Goal: Navigation & Orientation: Understand site structure

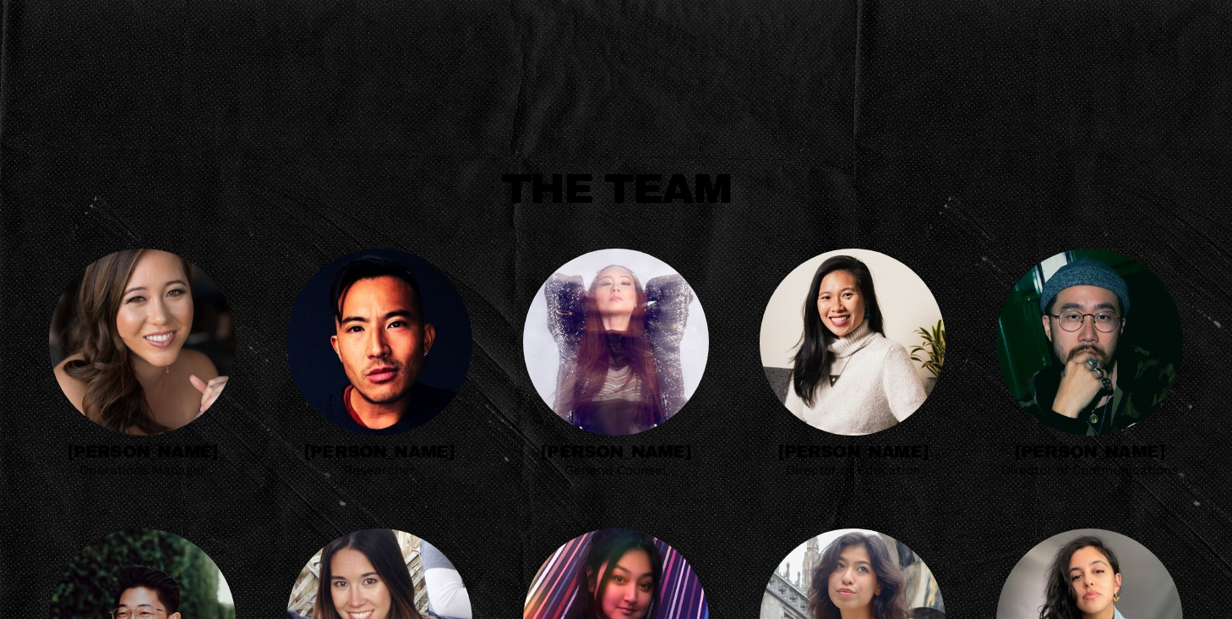
scroll to position [573, 0]
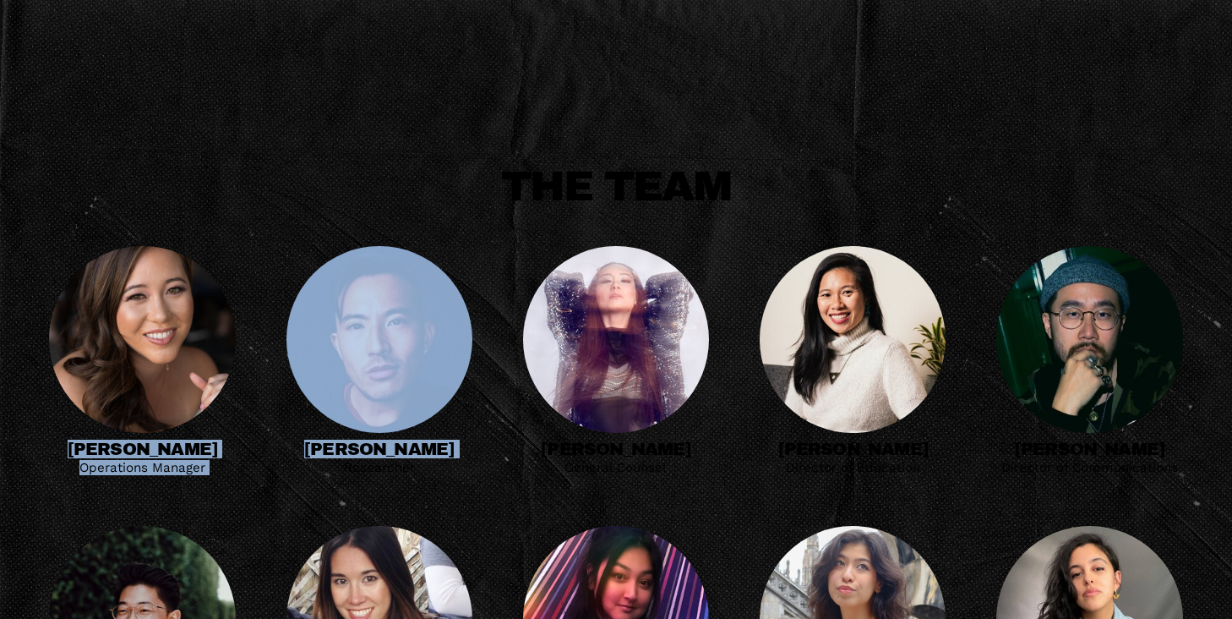
drag, startPoint x: 70, startPoint y: 458, endPoint x: 307, endPoint y: 476, distance: 237.3
click at [305, 475] on p "Researcher" at bounding box center [380, 467] width 186 height 15
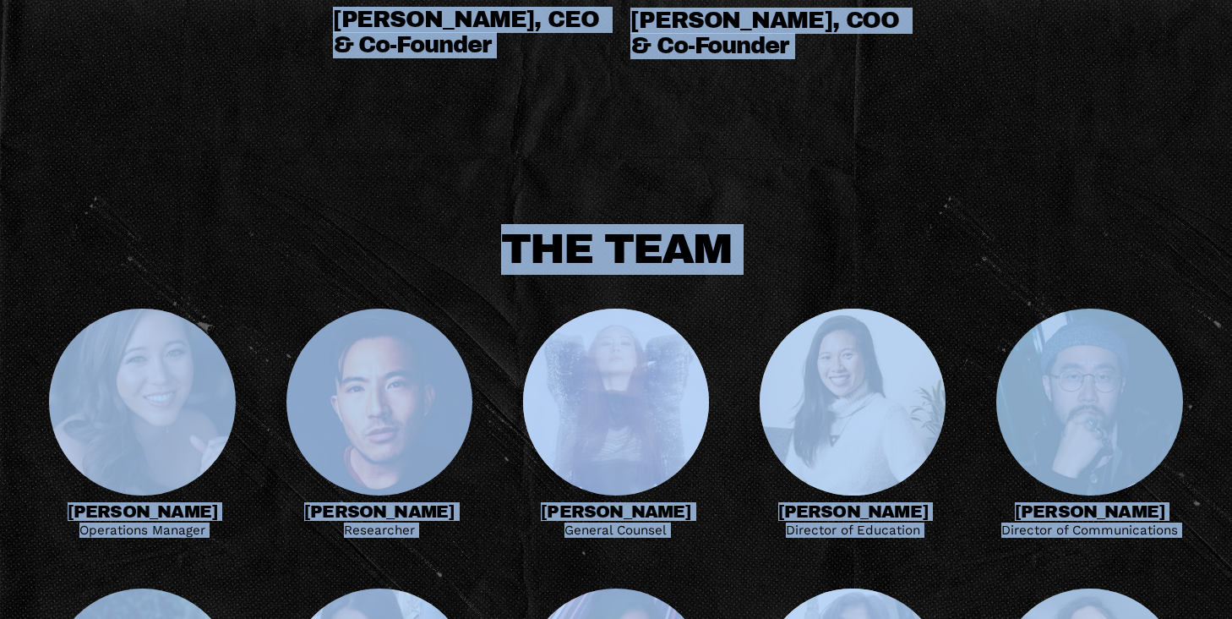
scroll to position [458, 0]
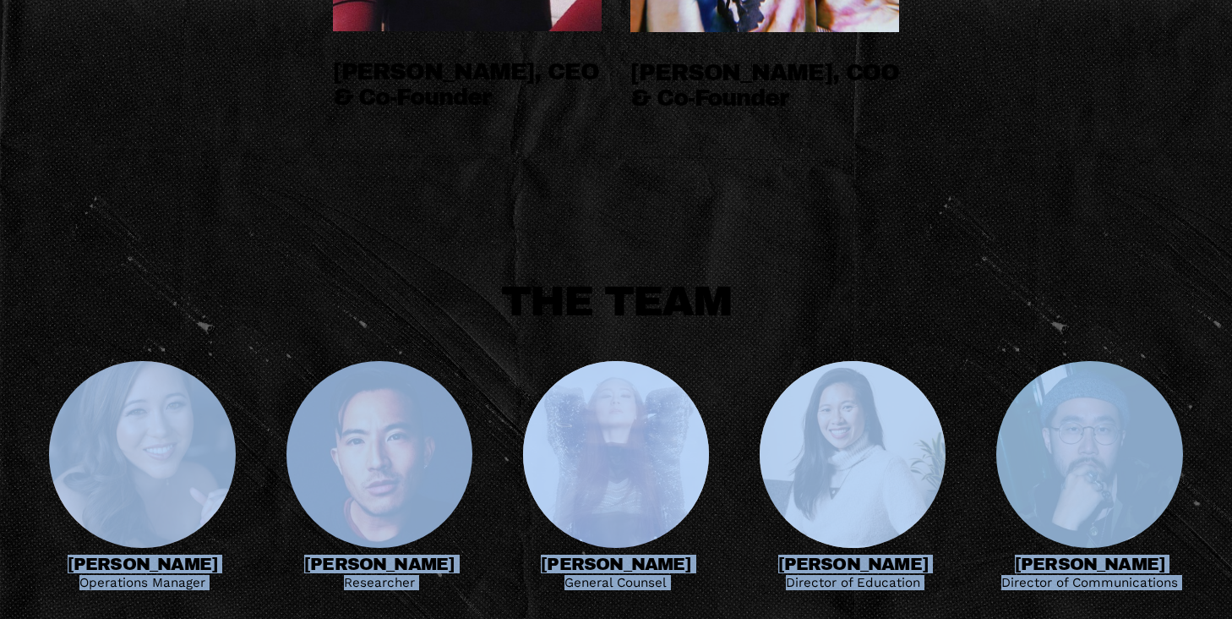
drag, startPoint x: 555, startPoint y: 497, endPoint x: 302, endPoint y: 340, distance: 298.4
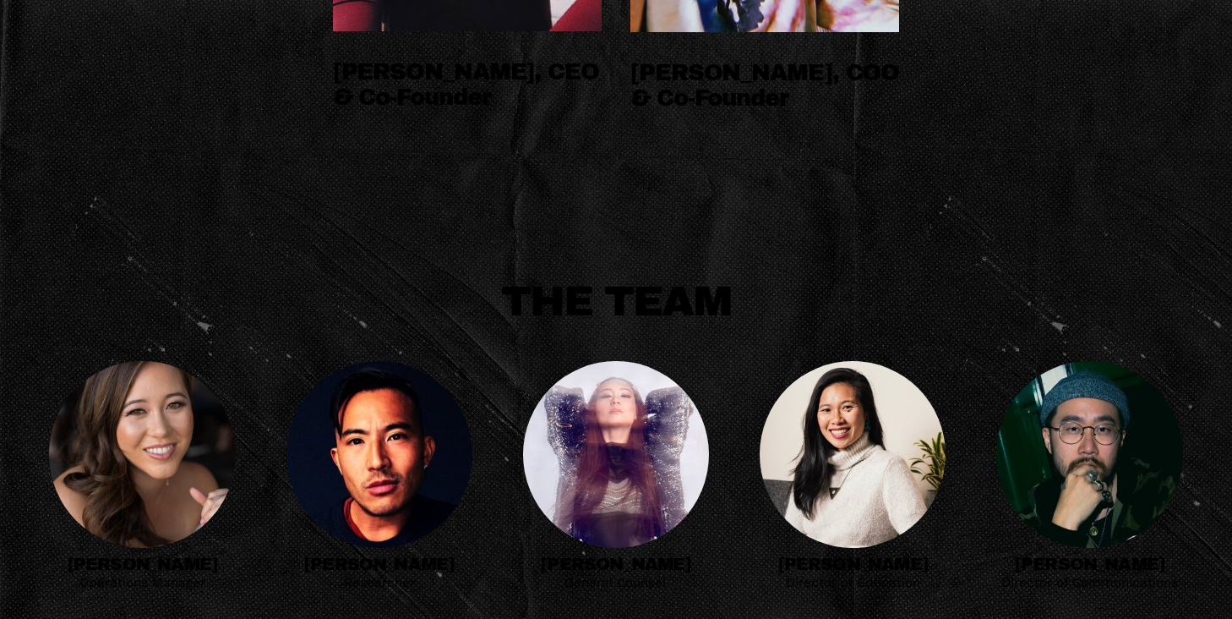
click at [249, 311] on p "THE TEAM" at bounding box center [615, 301] width 1133 height 51
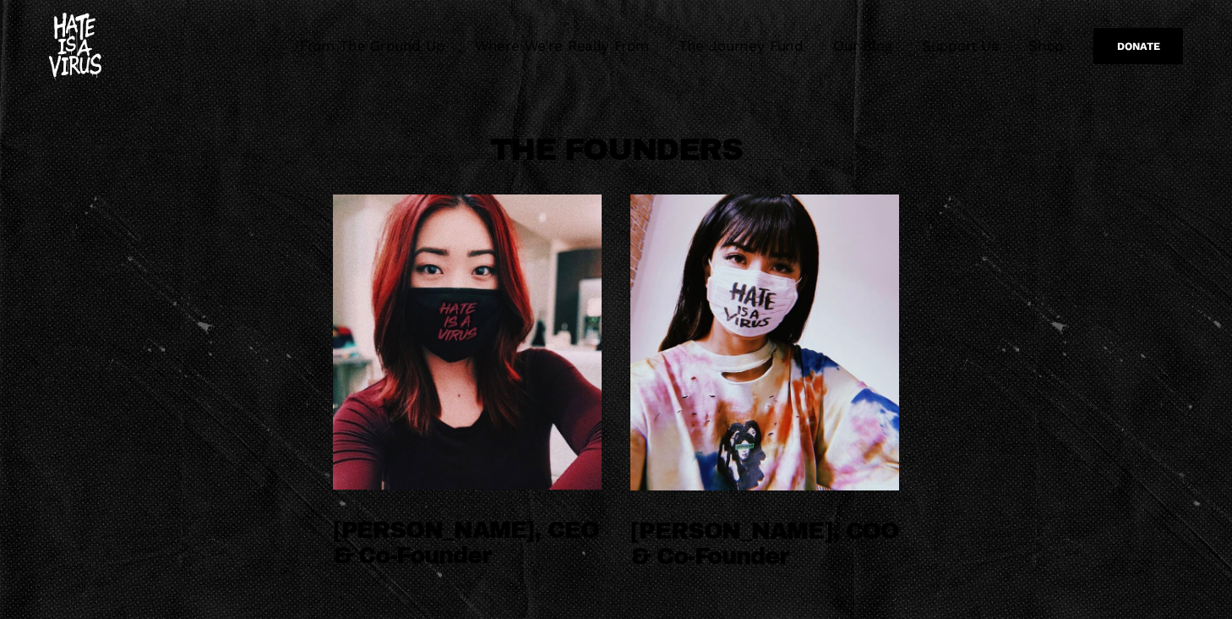
drag, startPoint x: 956, startPoint y: 554, endPoint x: 188, endPoint y: 358, distance: 793.2
click at [188, 358] on div "THE FOUNDERS Tammy Cho, CEO & Co-Founder" at bounding box center [616, 372] width 1232 height 560
click at [192, 336] on div "THE FOUNDERS Tammy Cho, CEO & Co-Founder" at bounding box center [616, 372] width 1232 height 560
click at [377, 44] on link "From The Ground Up" at bounding box center [372, 46] width 145 height 20
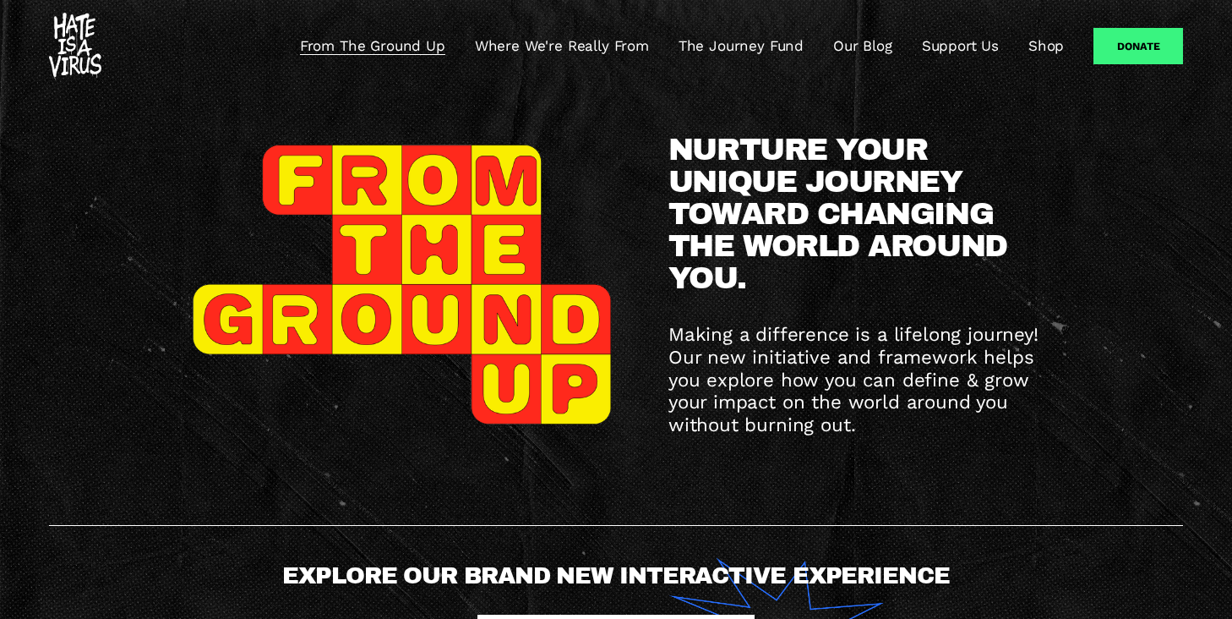
click at [86, 51] on img at bounding box center [75, 47] width 52 height 68
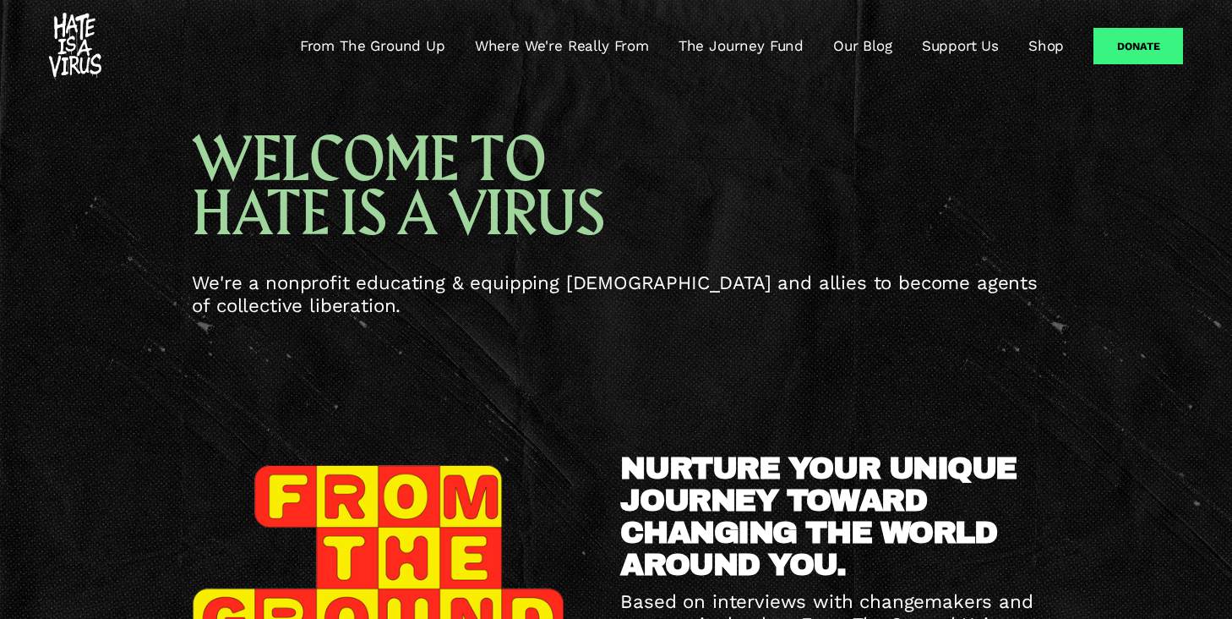
click at [383, 383] on div "NURTURE YOUR UNIQUE JOURNEY TOWARD CHANGING THE WORLD AROUND YOU. Based on inte…" at bounding box center [616, 623] width 1232 height 504
click at [129, 394] on div "NURTURE YOUR UNIQUE JOURNEY TOWARD CHANGING THE WORLD AROUND YOU. Based on inte…" at bounding box center [616, 623] width 1232 height 504
click at [202, 333] on div "WELCOME TO HATE IS A VIRUS We're a nonprofit educating & equipping Asian Americ…" at bounding box center [616, 231] width 1232 height 278
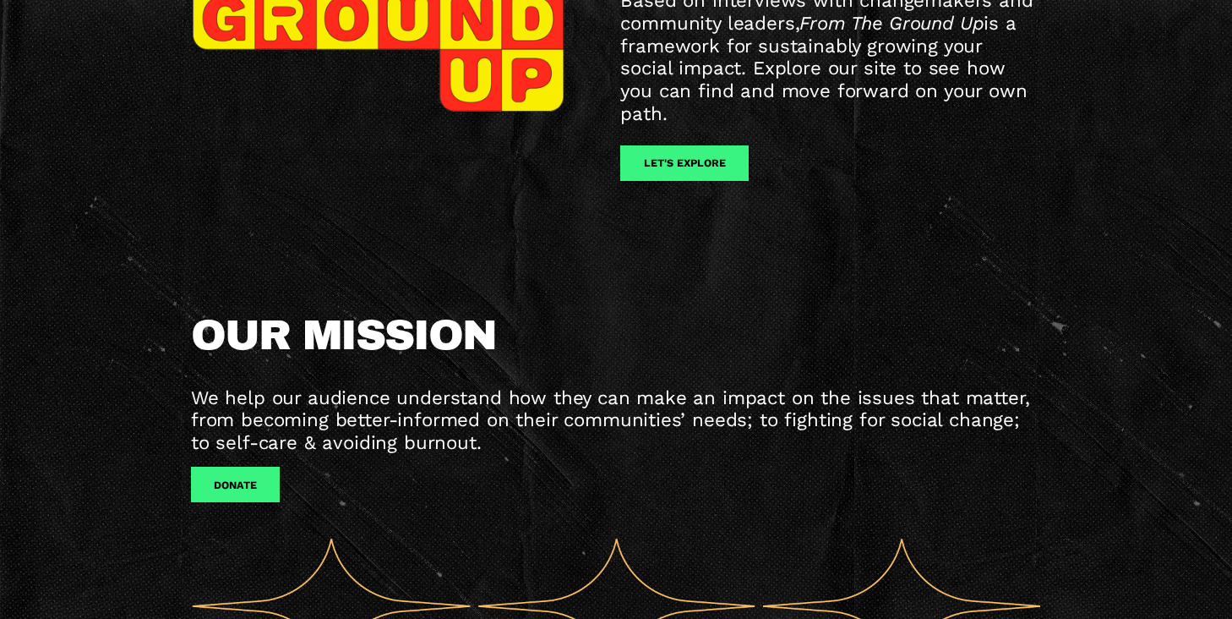
scroll to position [396, 0]
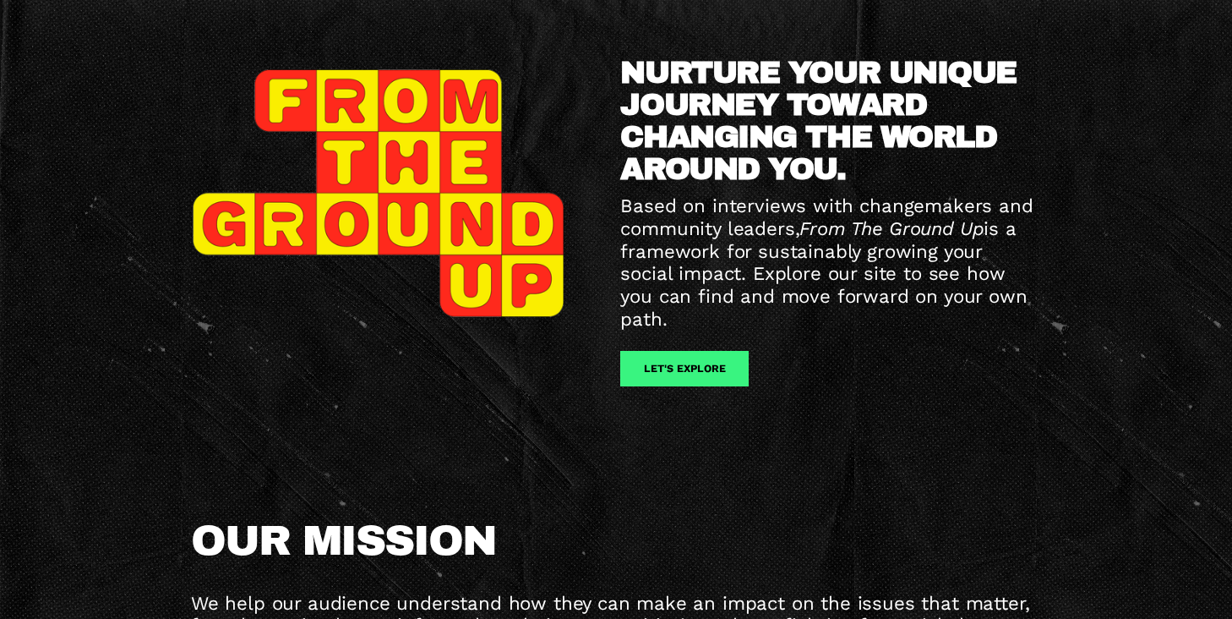
click at [924, 407] on div "NURTURE YOUR UNIQUE JOURNEY TOWARD CHANGING THE WORLD AROUND YOU. Based on inte…" at bounding box center [616, 227] width 1232 height 504
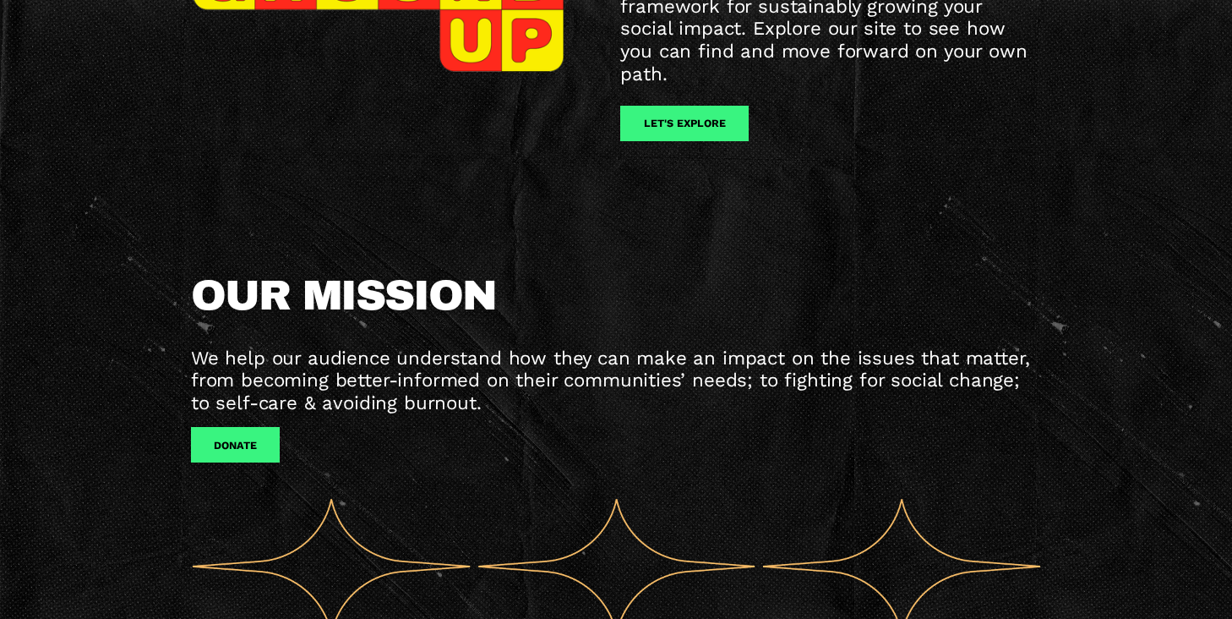
scroll to position [669, 0]
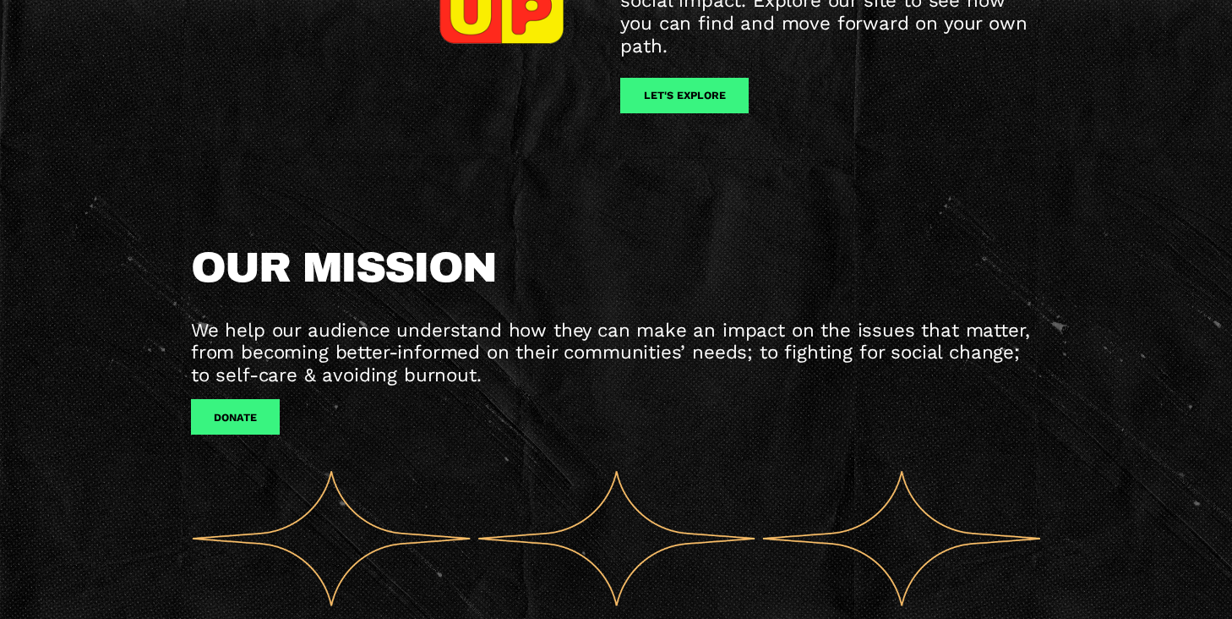
click at [120, 345] on div "OUR MISSION We help our audience understand how they can make an impact on the …" at bounding box center [616, 428] width 1232 height 365
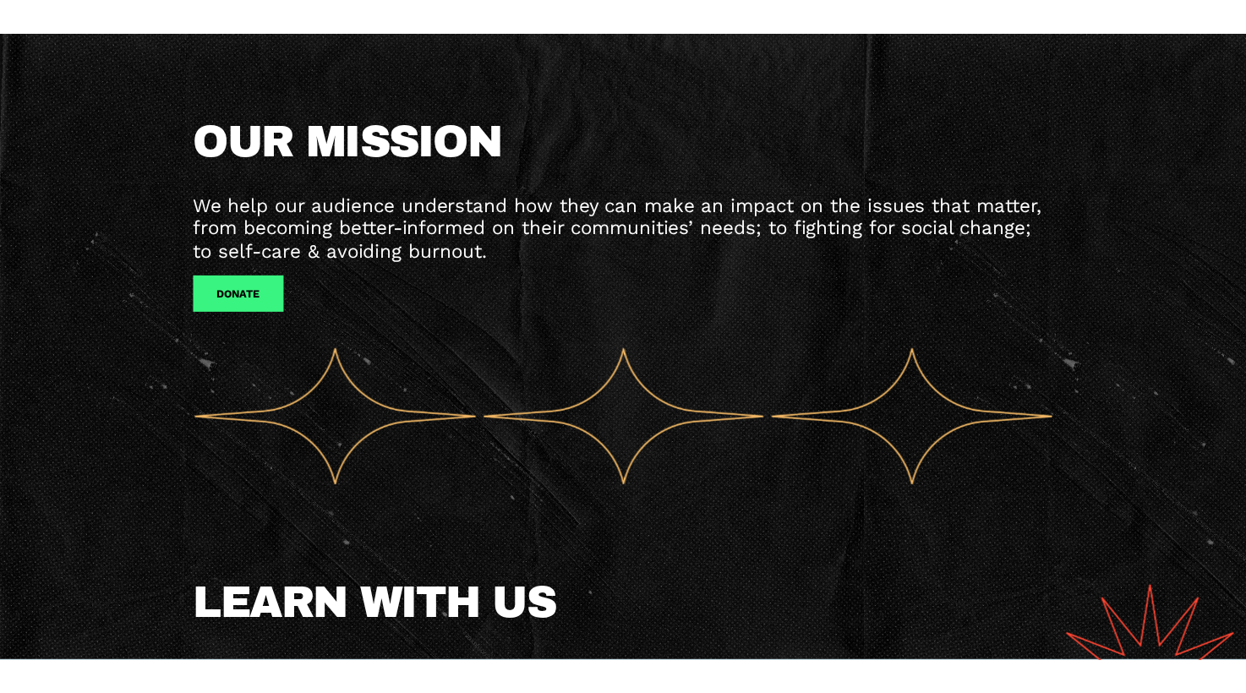
scroll to position [1210, 0]
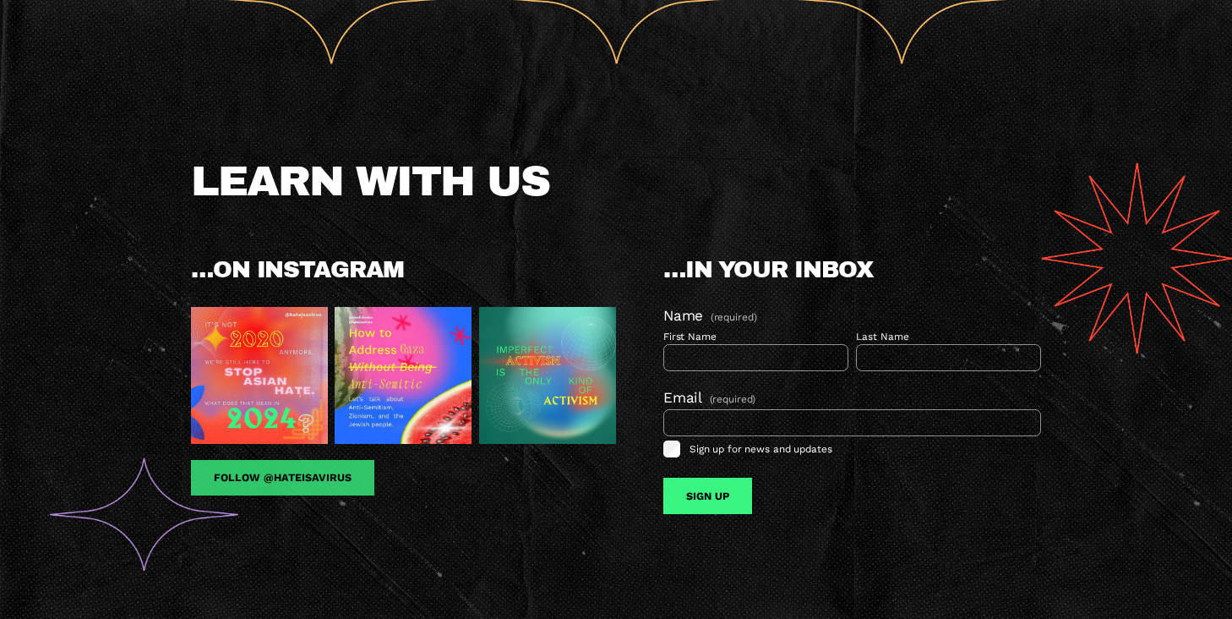
click at [299, 492] on link "Follow @hateisavirus" at bounding box center [282, 478] width 183 height 36
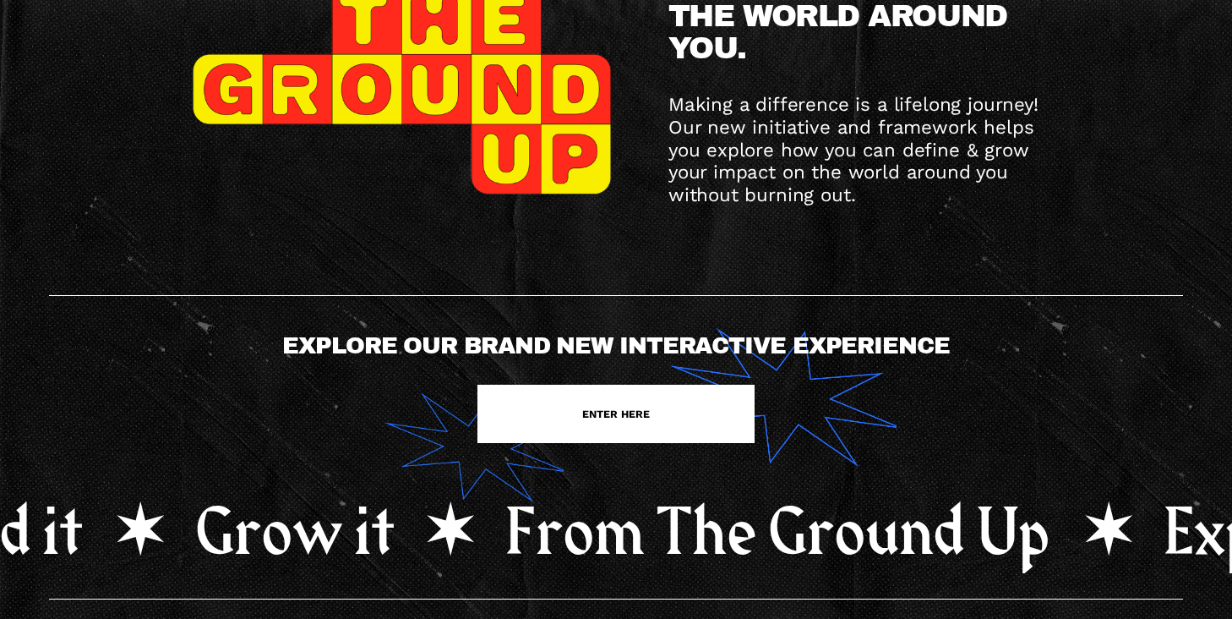
scroll to position [347, 0]
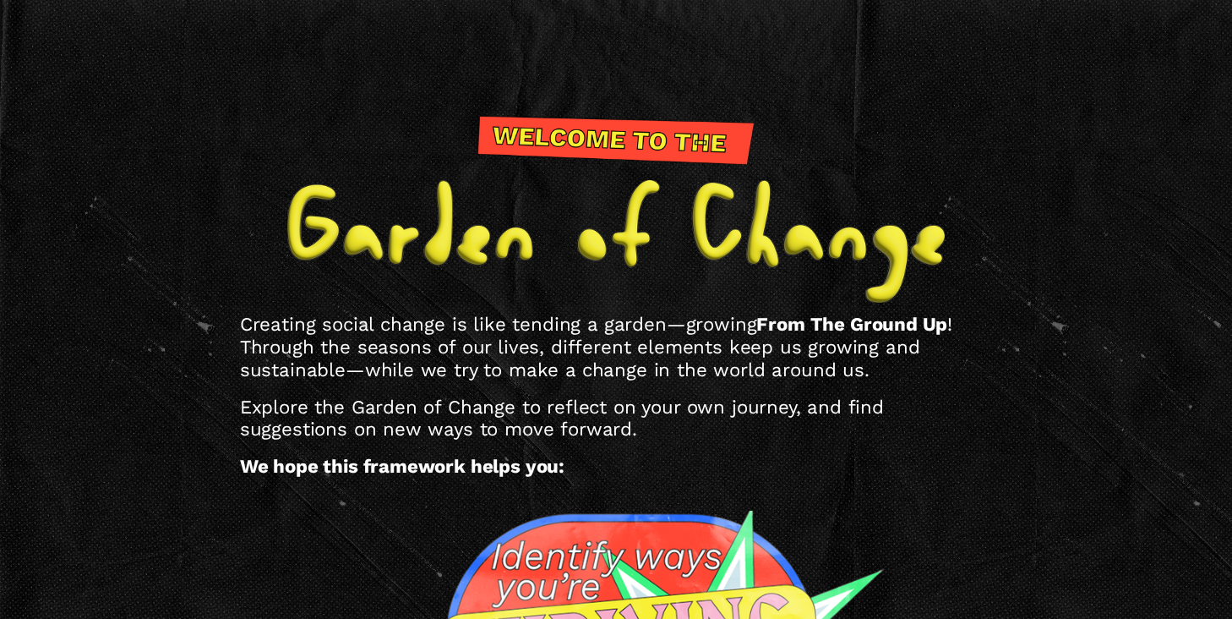
scroll to position [1125, 0]
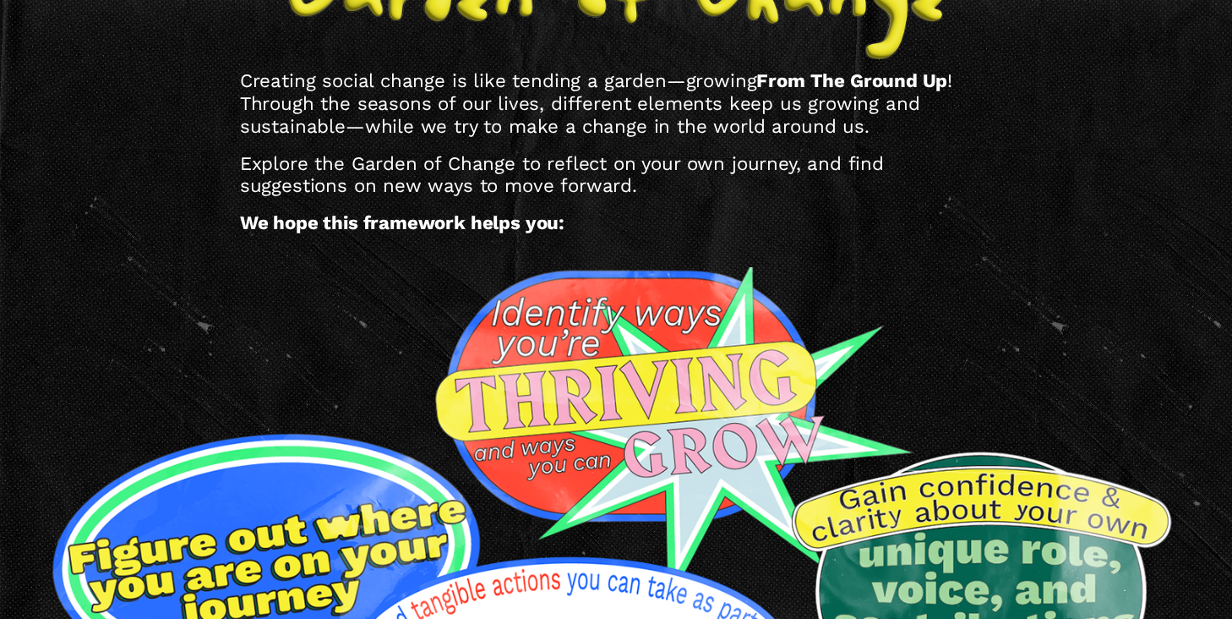
click at [194, 314] on div at bounding box center [615, 541] width 1133 height 549
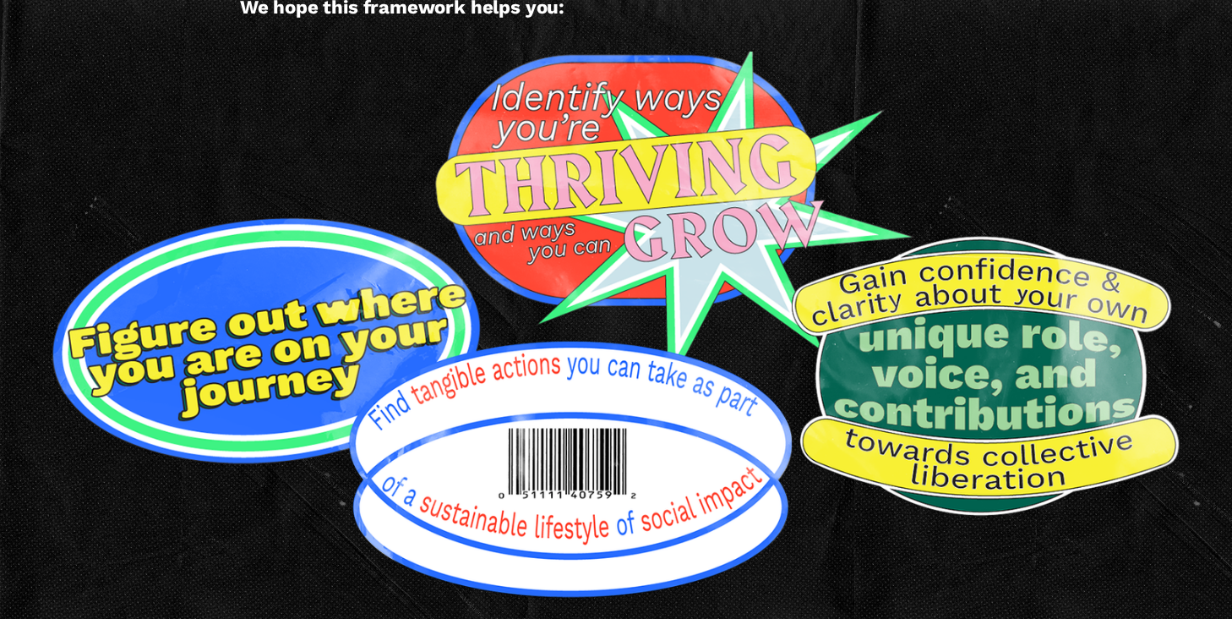
scroll to position [1343, 0]
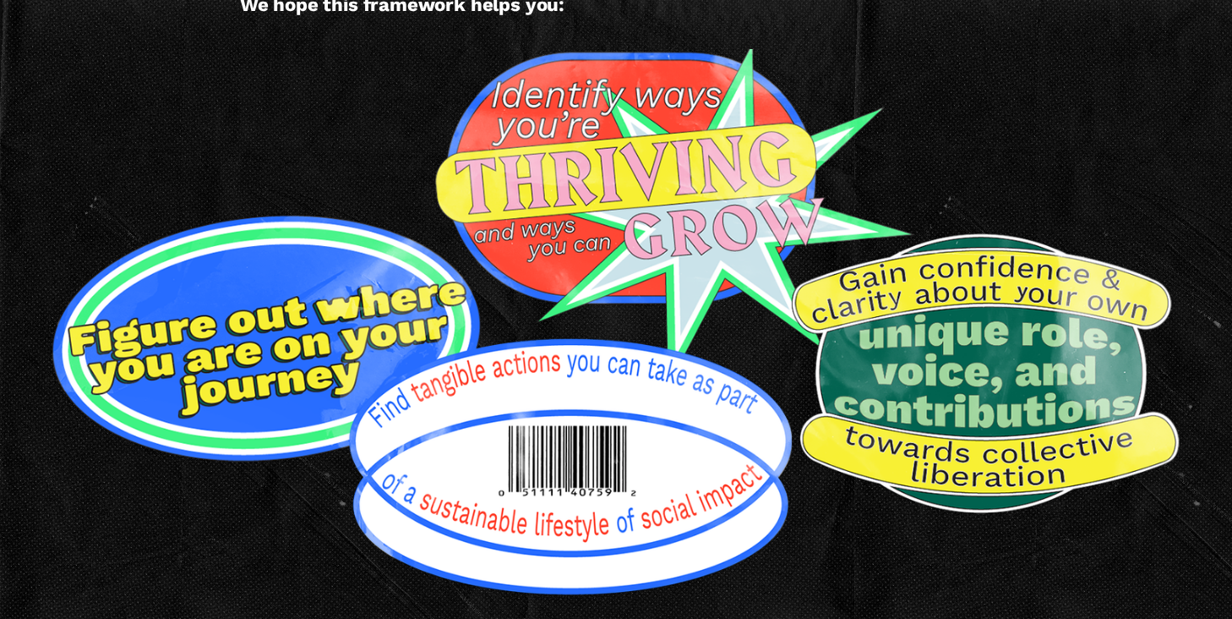
click at [299, 176] on div at bounding box center [615, 323] width 1133 height 549
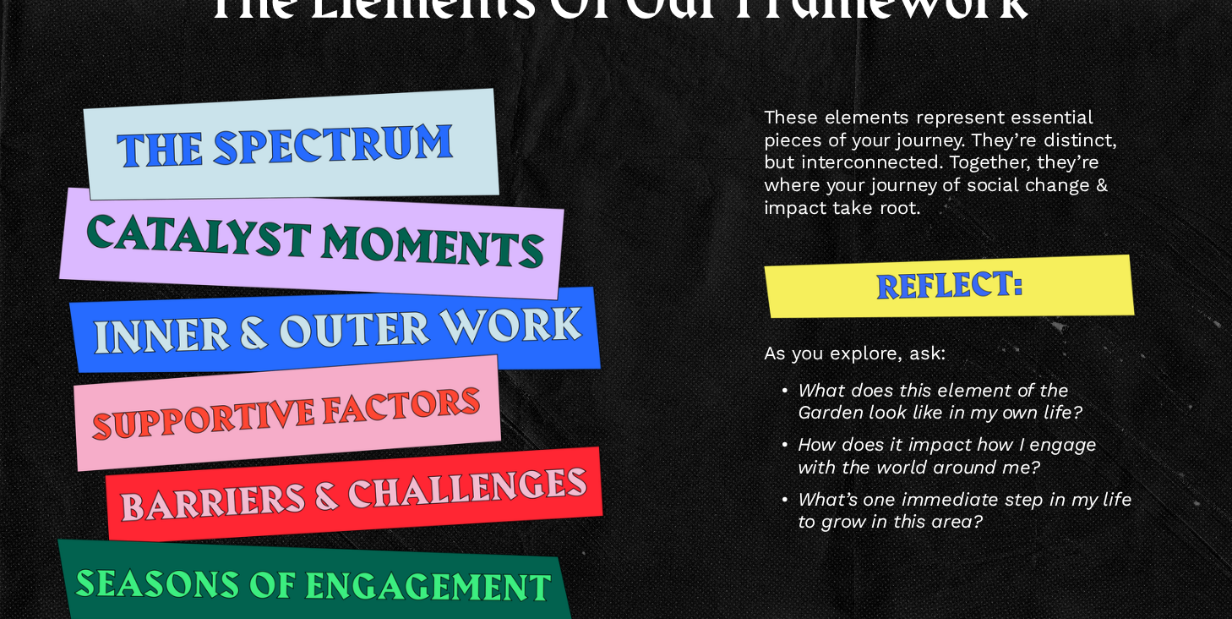
scroll to position [2359, 0]
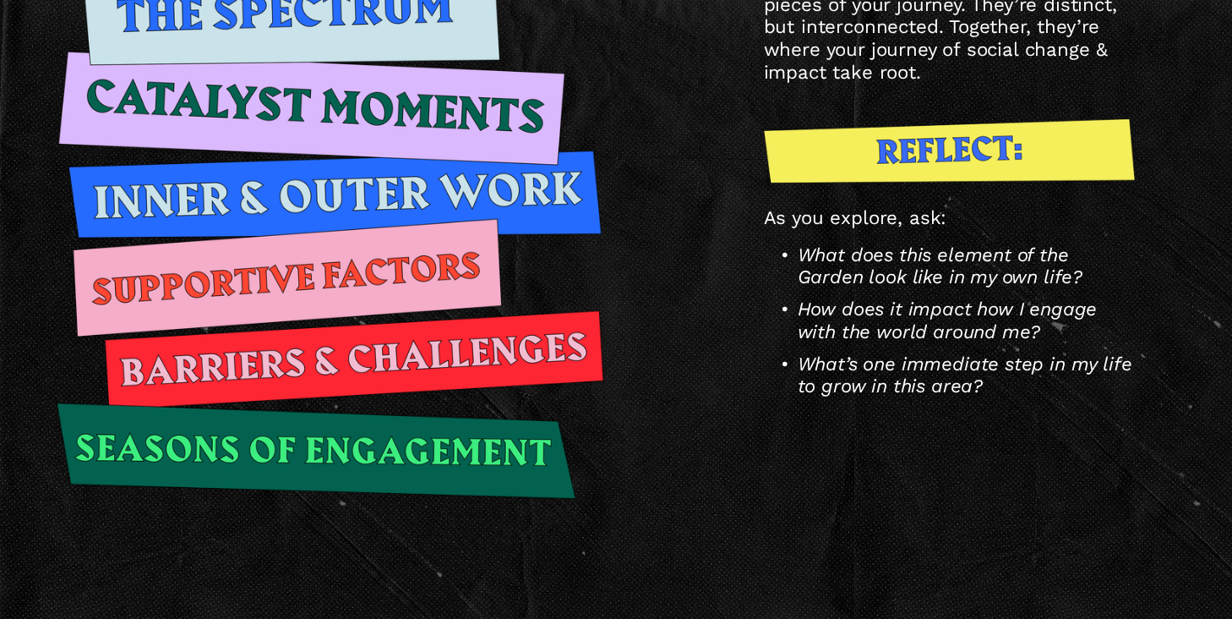
click at [882, 183] on div at bounding box center [950, 150] width 372 height 64
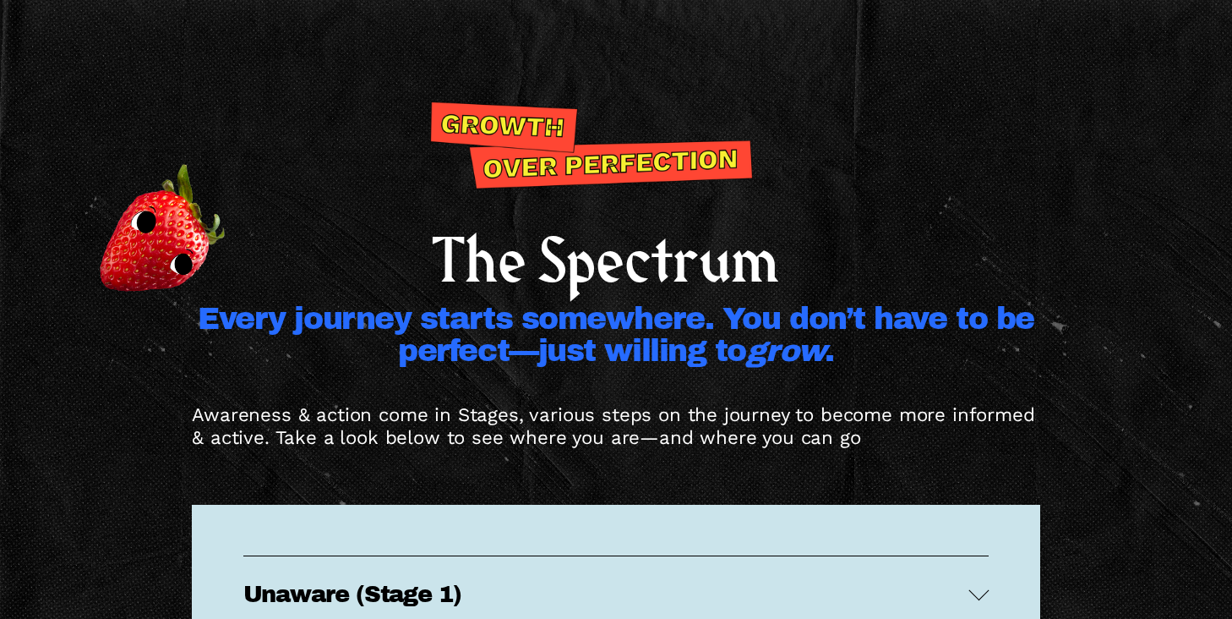
scroll to position [3050, 0]
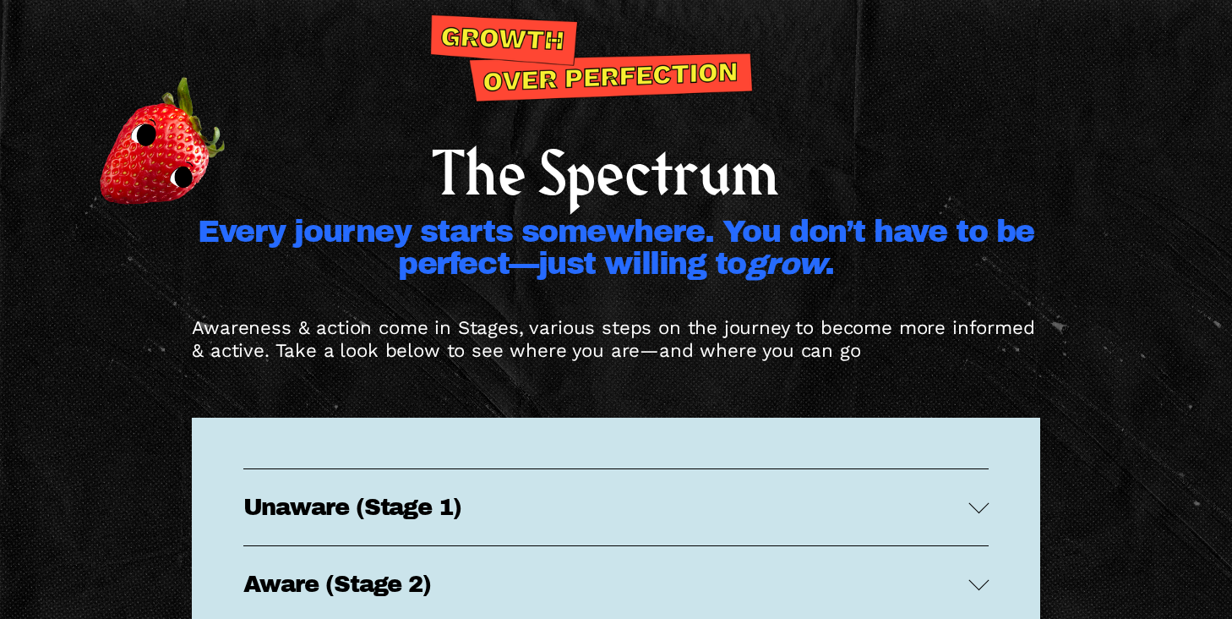
click at [188, 374] on div "The Spectrum Every journey starts somewhere. You don’t have to be perfect—just …" at bounding box center [616, 430] width 1232 height 833
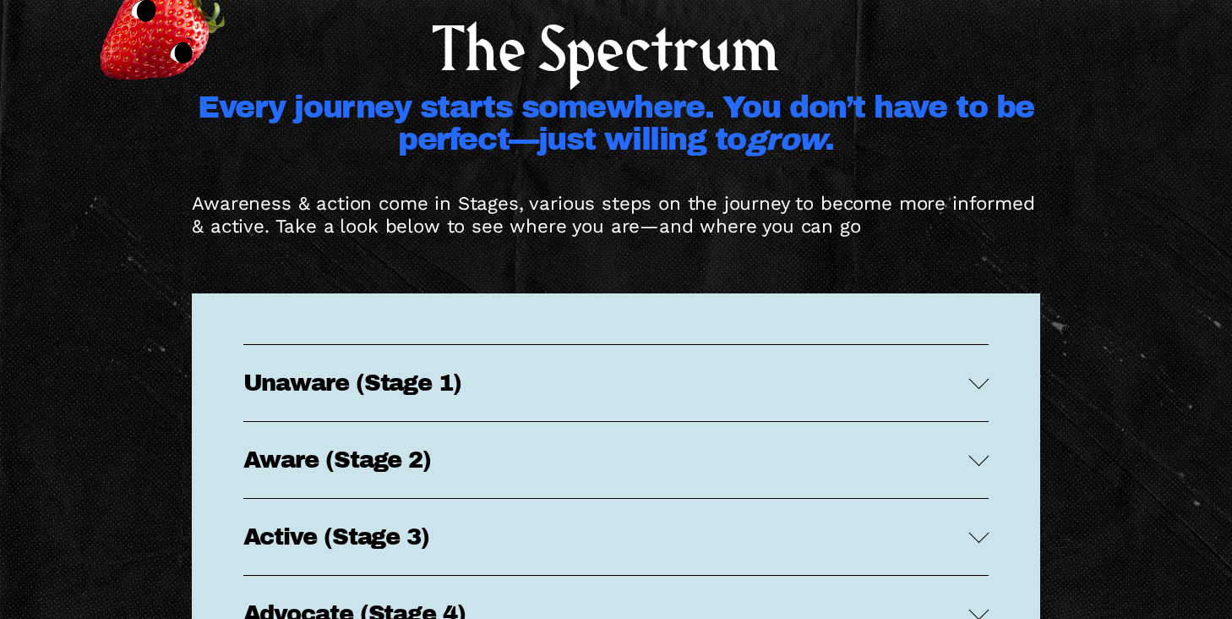
scroll to position [3370, 0]
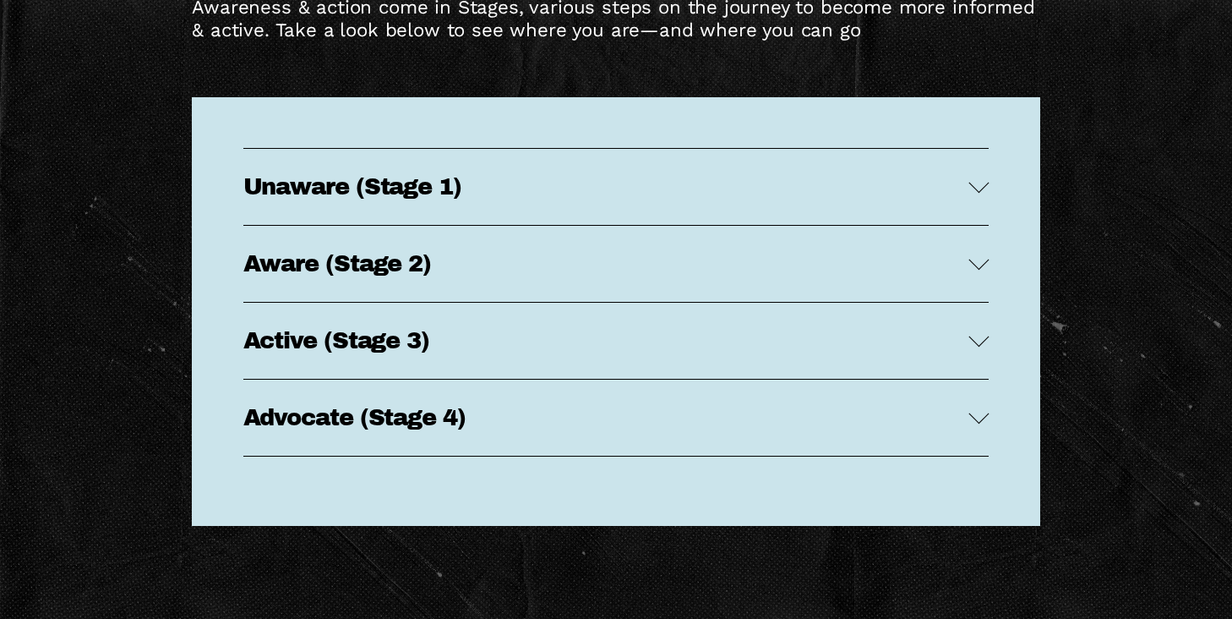
click at [560, 199] on span "Unaware (Stage 1)" at bounding box center [606, 186] width 726 height 25
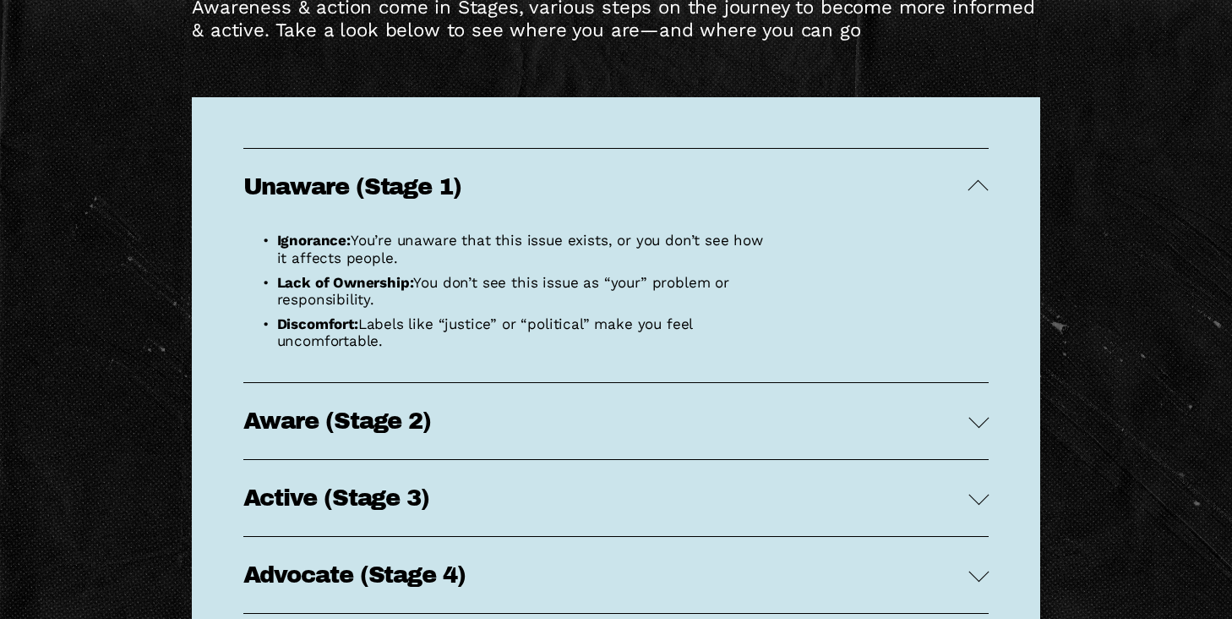
click at [587, 434] on span "Aware (Stage 2)" at bounding box center [606, 420] width 726 height 25
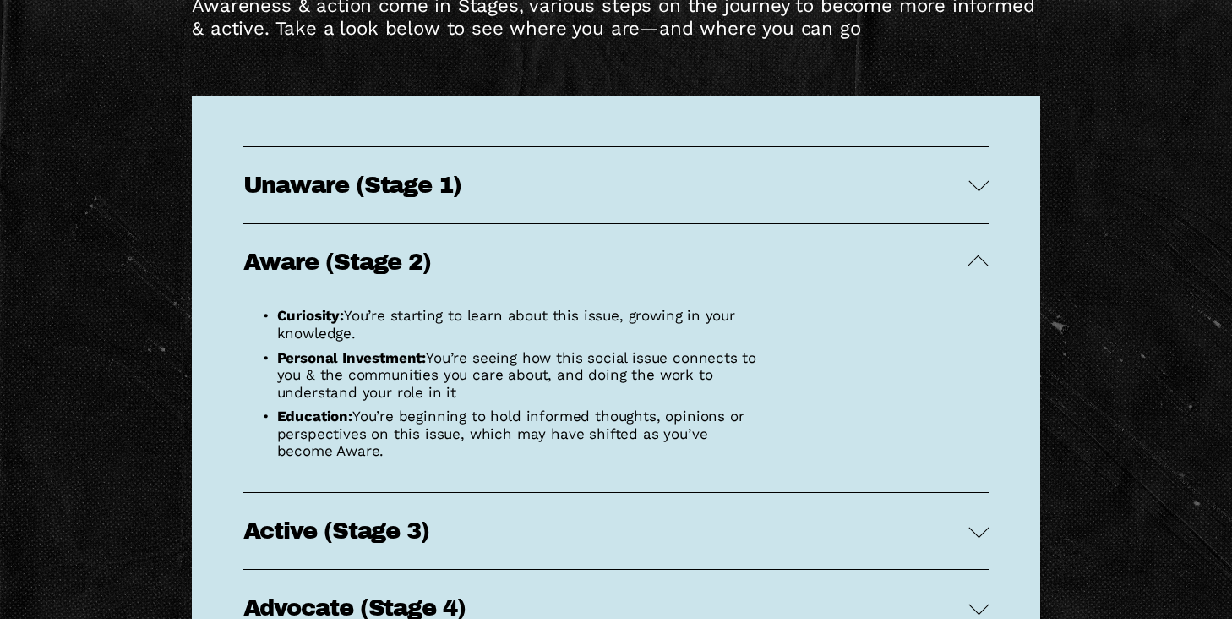
scroll to position [3373, 0]
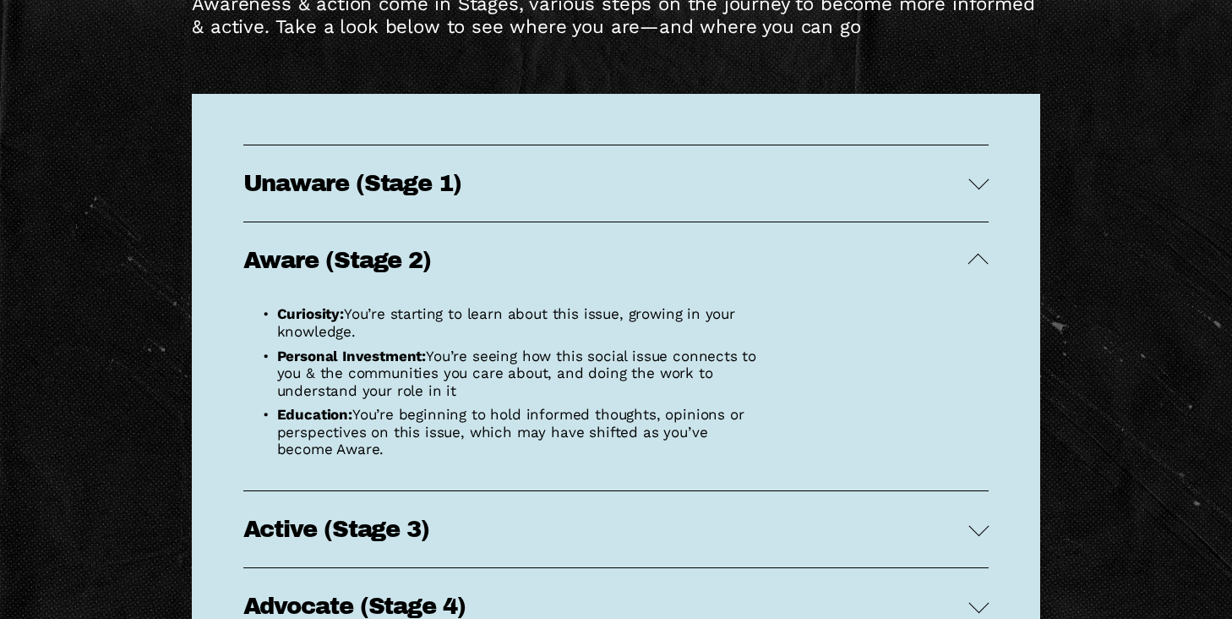
click at [552, 537] on button "Active (Stage 3)" at bounding box center [616, 529] width 746 height 76
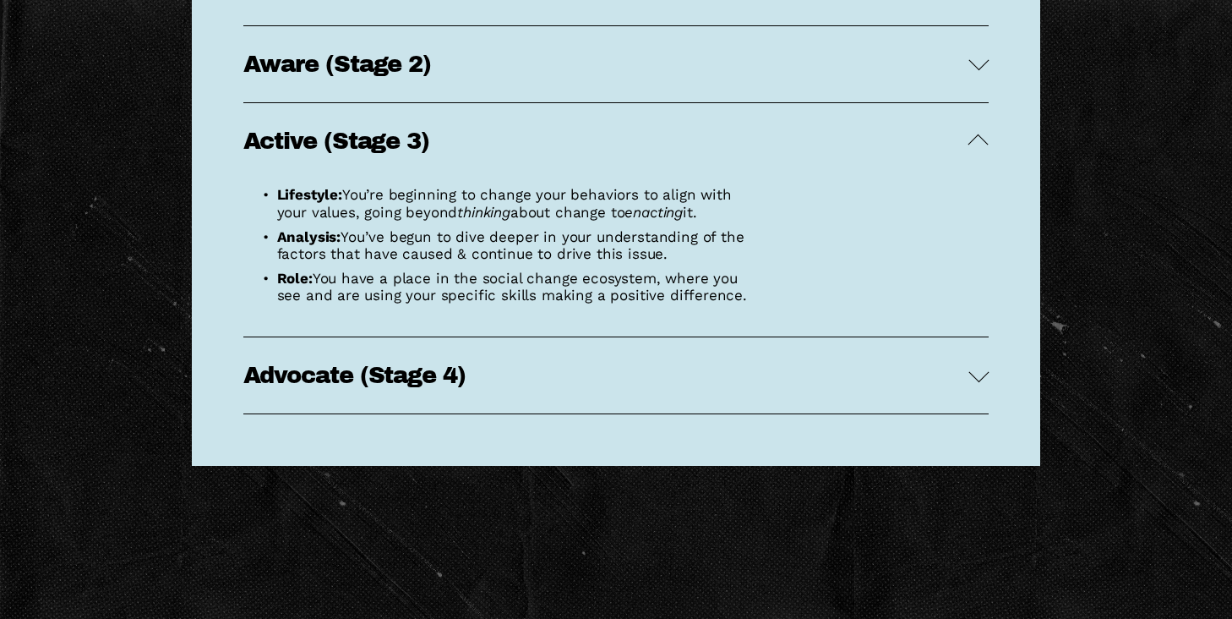
scroll to position [3603, 0]
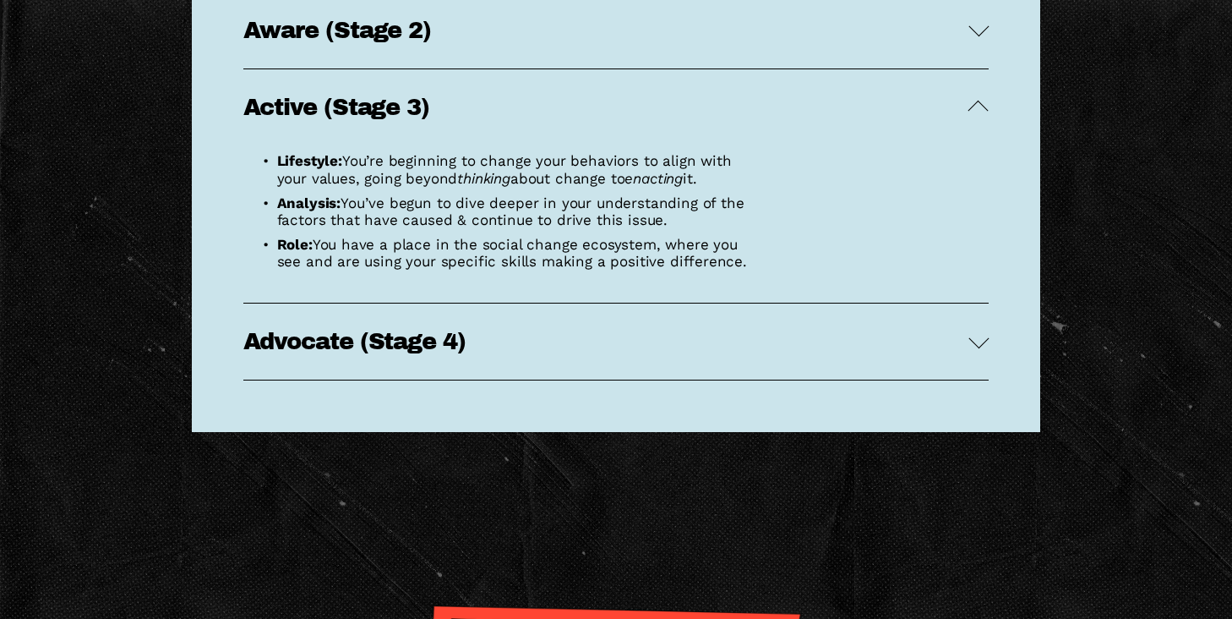
click at [613, 354] on span "Advocate (Stage 4)" at bounding box center [606, 341] width 726 height 25
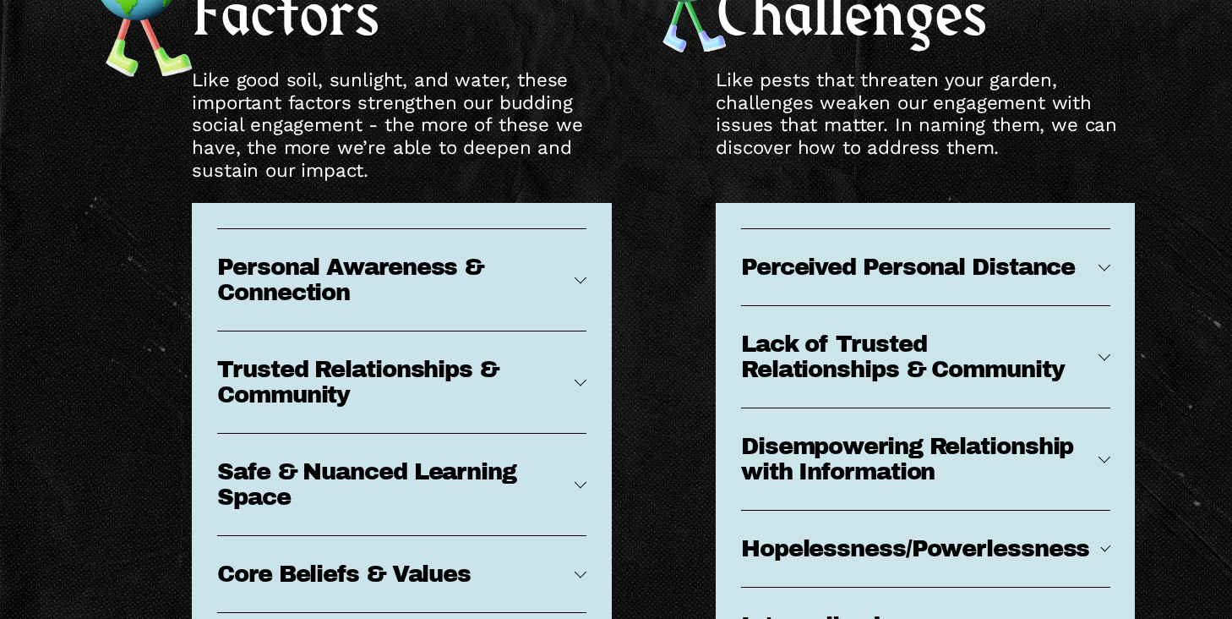
scroll to position [7735, 0]
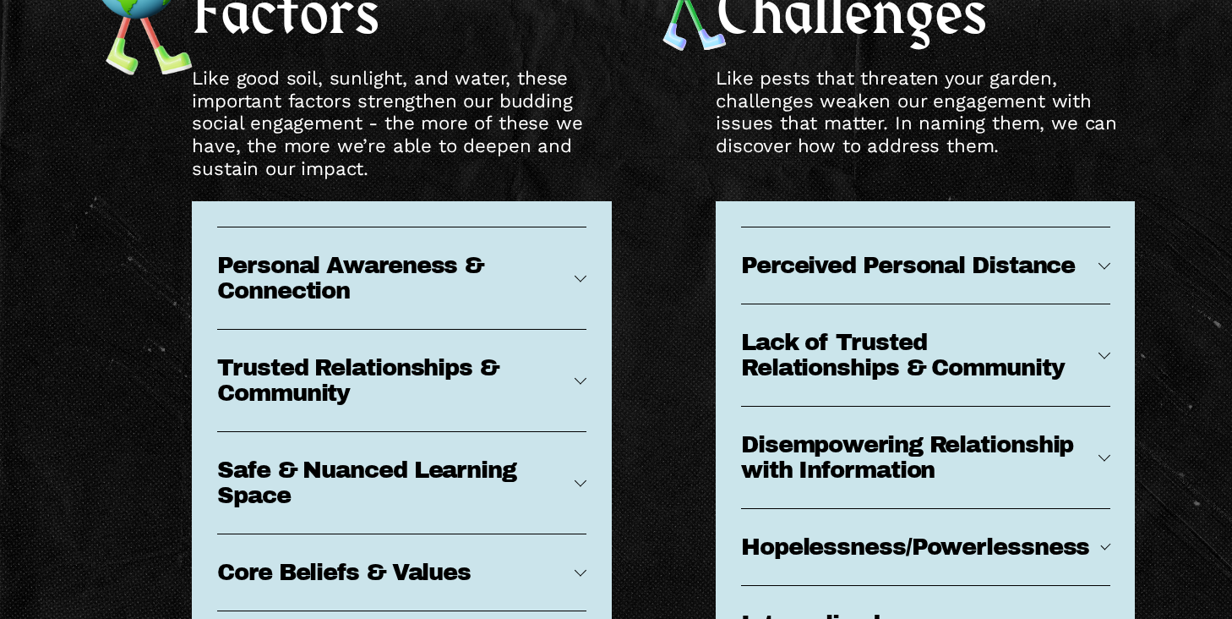
click at [109, 287] on div "Supportive Factors Like good soil, sunlight, and water, these important factors…" at bounding box center [616, 331] width 1232 height 933
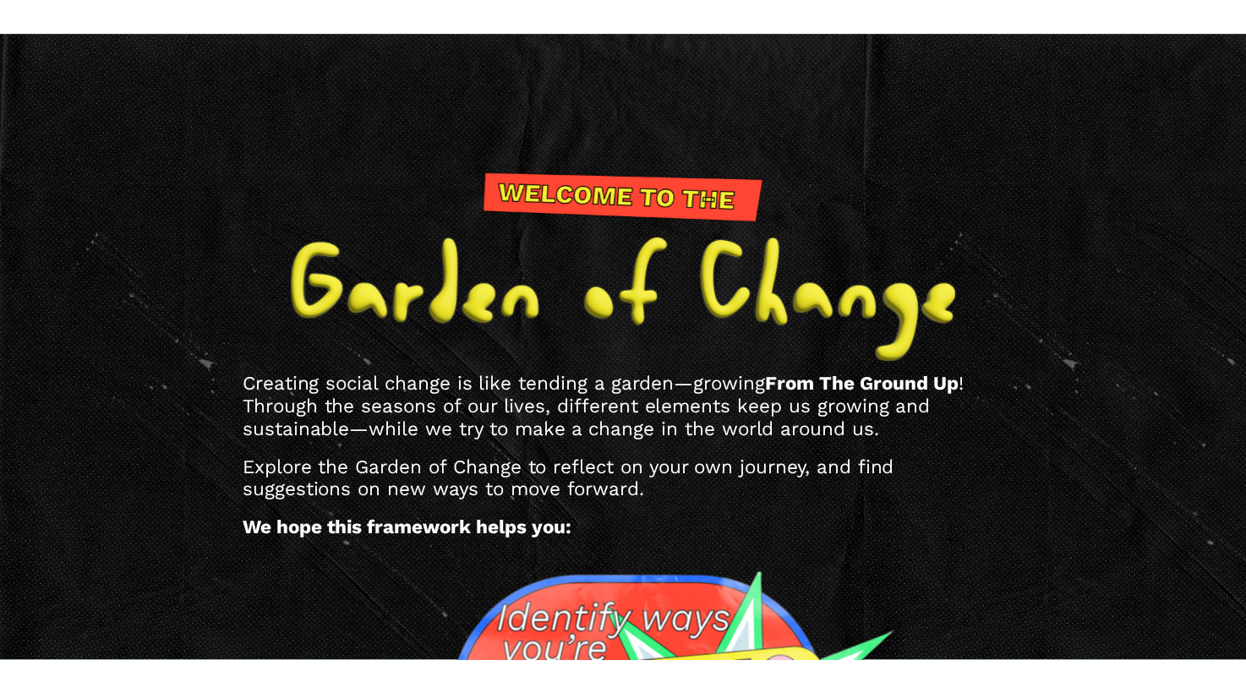
scroll to position [217, 0]
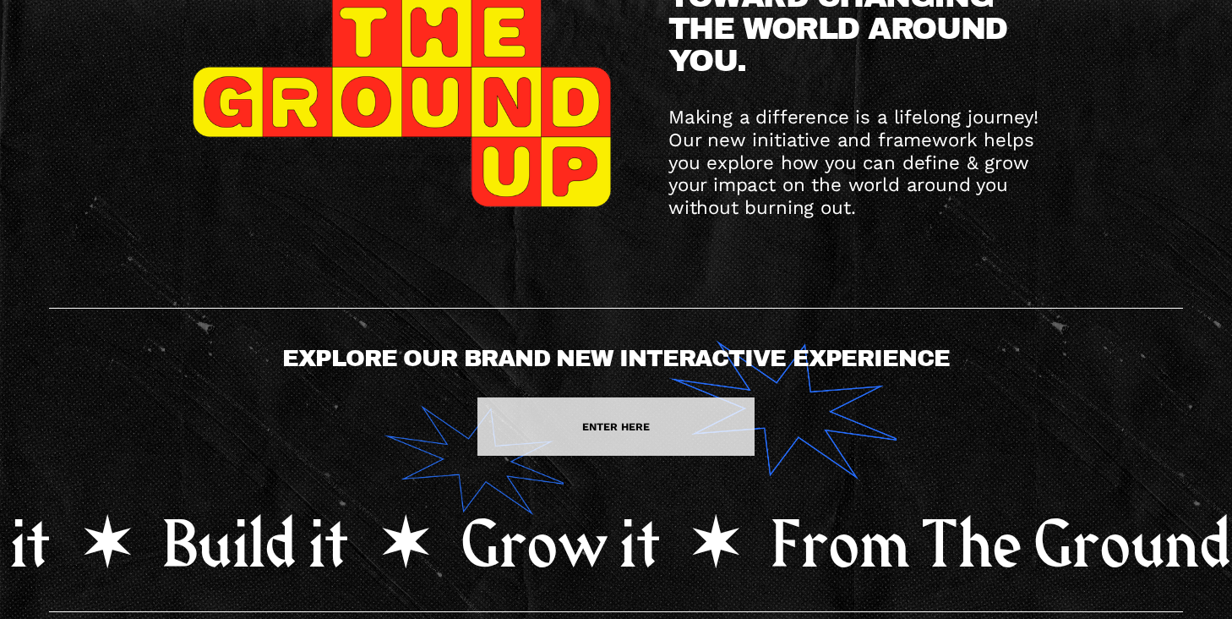
click at [611, 424] on link "ENTER HERE" at bounding box center [616, 426] width 276 height 58
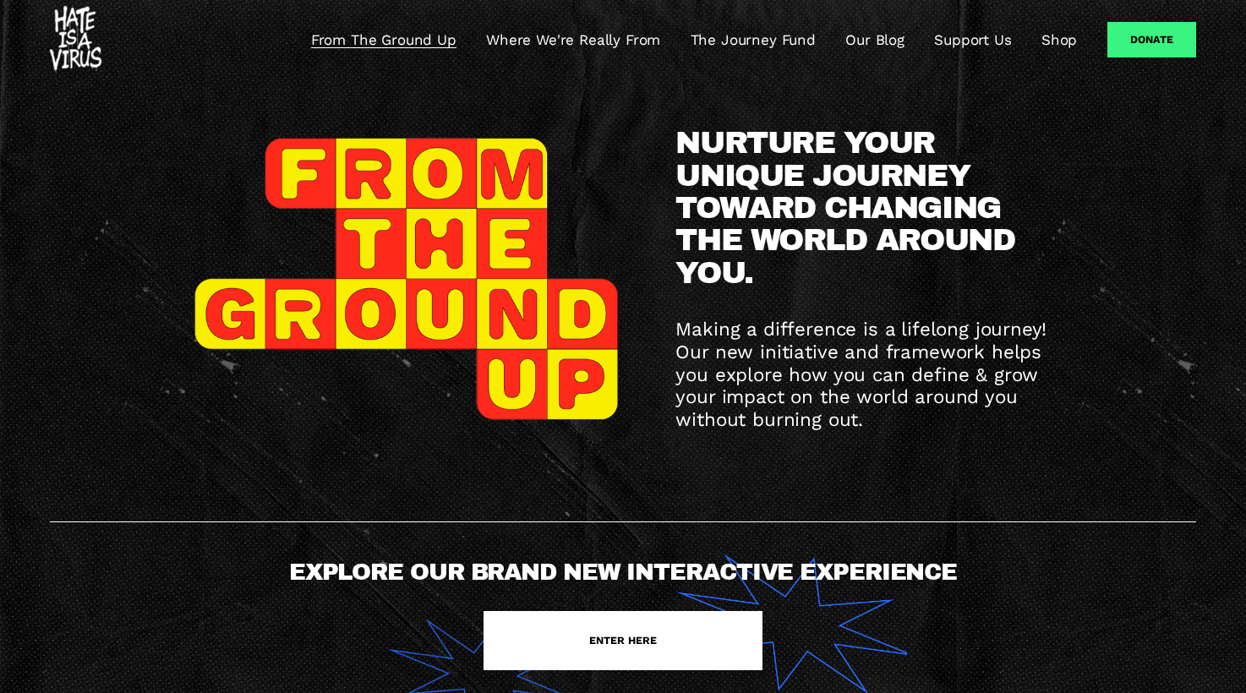
scroll to position [0, 0]
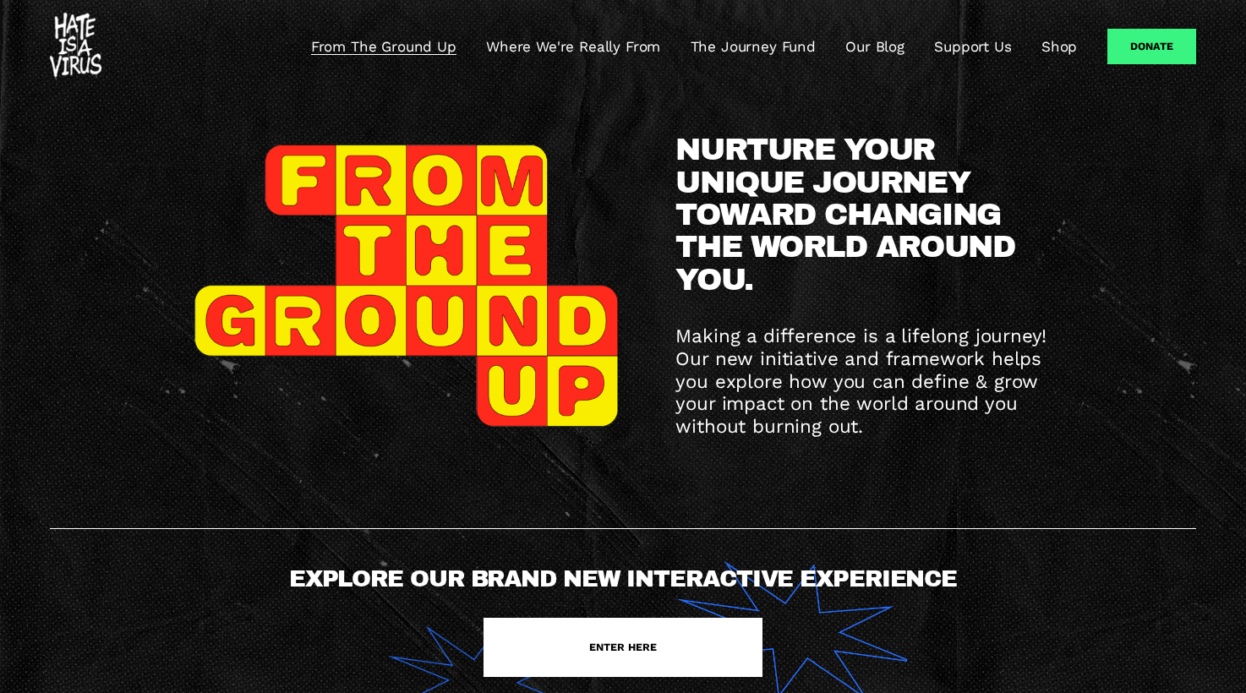
click at [977, 437] on p "Making a difference is a lifelong journey! Our new initiative and framework hel…" at bounding box center [863, 381] width 376 height 113
click at [567, 44] on link "Where We're Really From" at bounding box center [573, 46] width 174 height 20
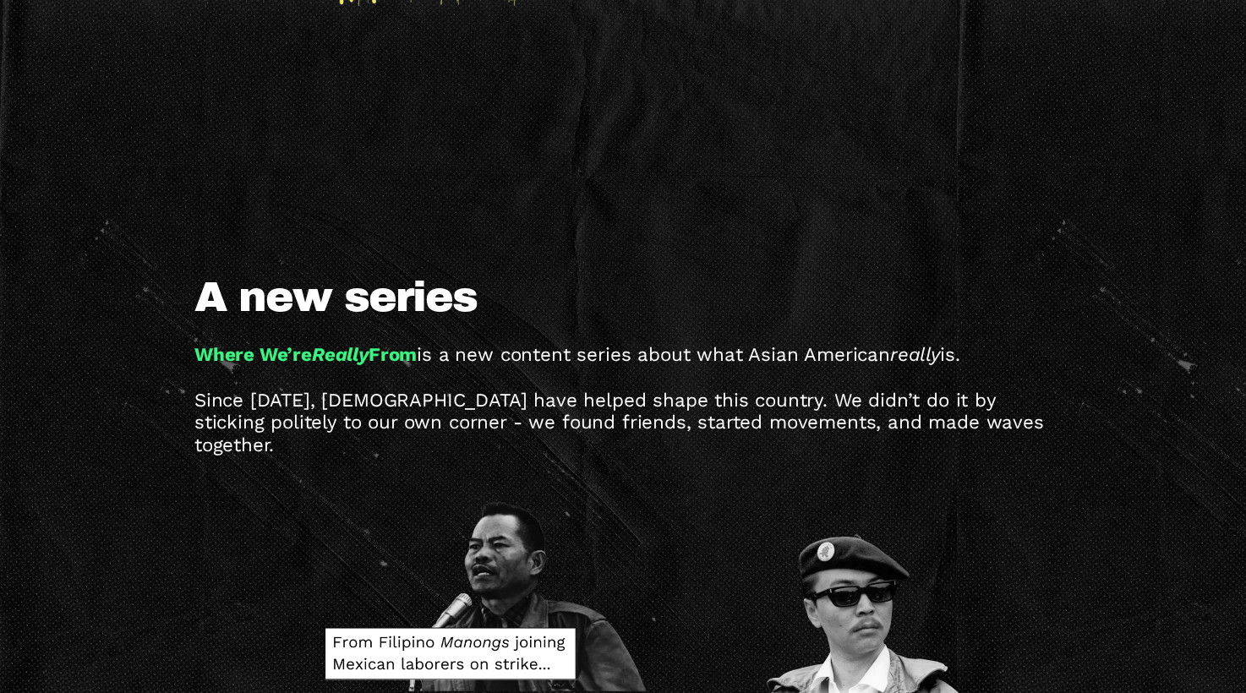
scroll to position [855, 0]
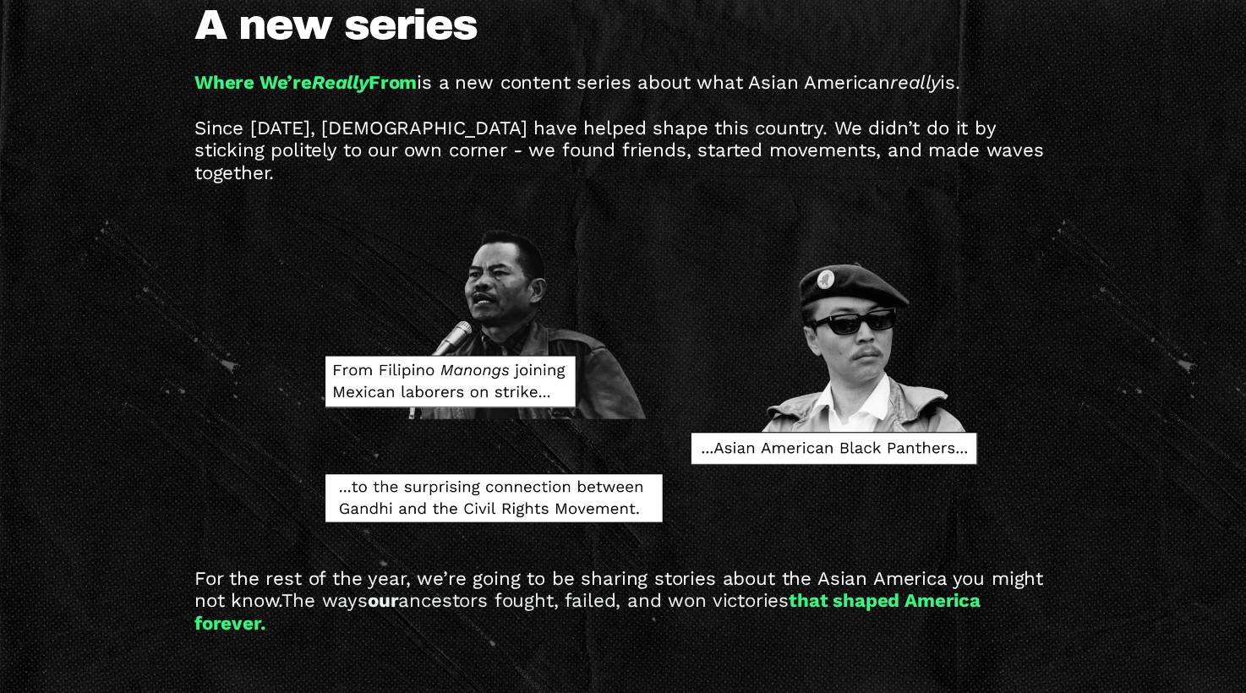
click at [127, 421] on div "A new series Where We’re Really From is a new content series about what [DEMOGR…" at bounding box center [623, 318] width 1246 height 631
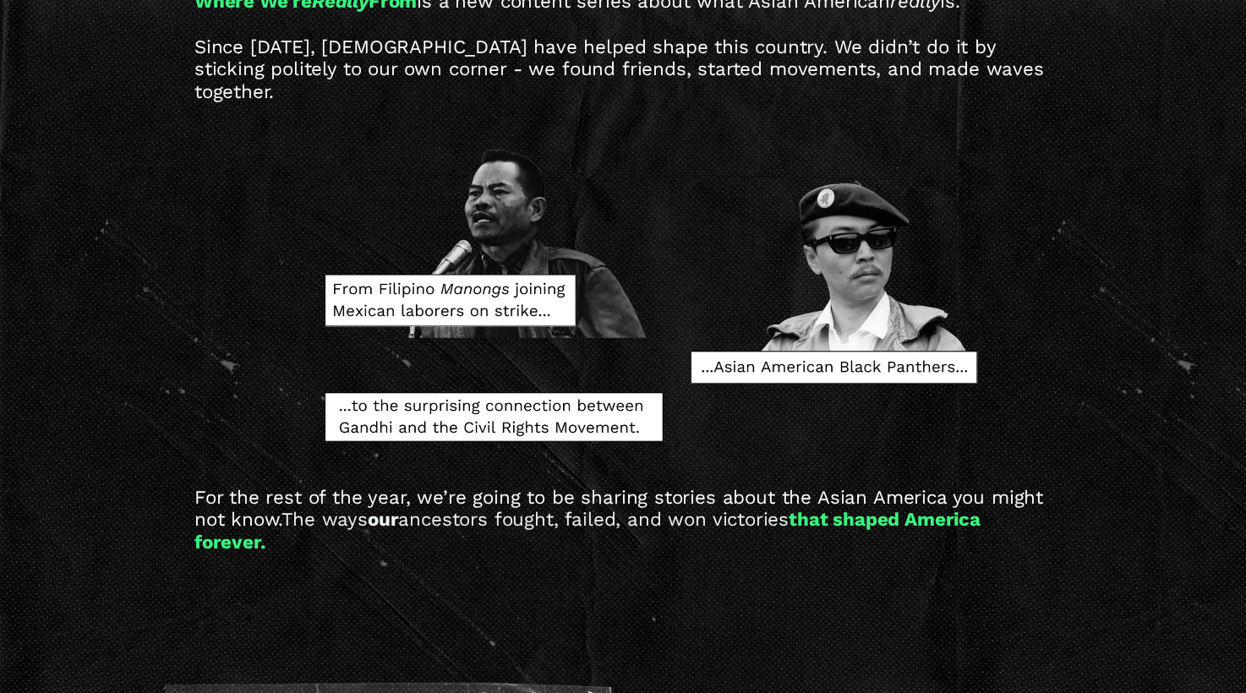
click at [64, 403] on div "A new series Where We’re Really From is a new content series about what [DEMOGR…" at bounding box center [623, 237] width 1246 height 631
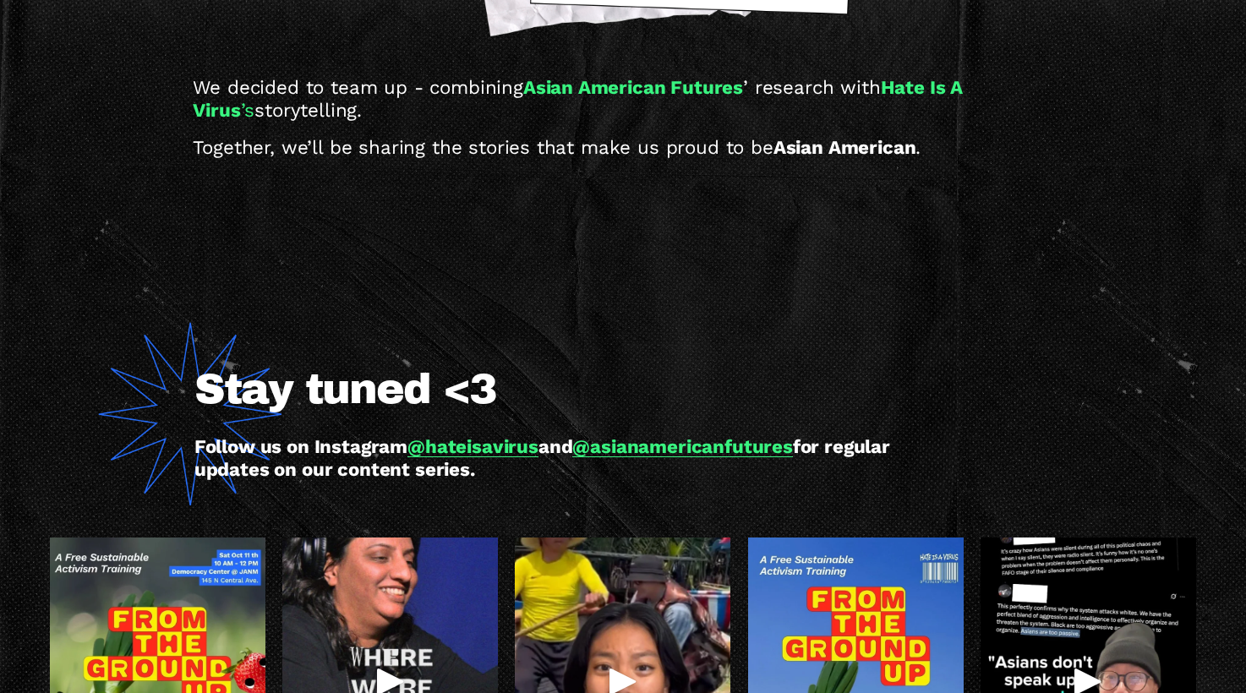
scroll to position [2771, 0]
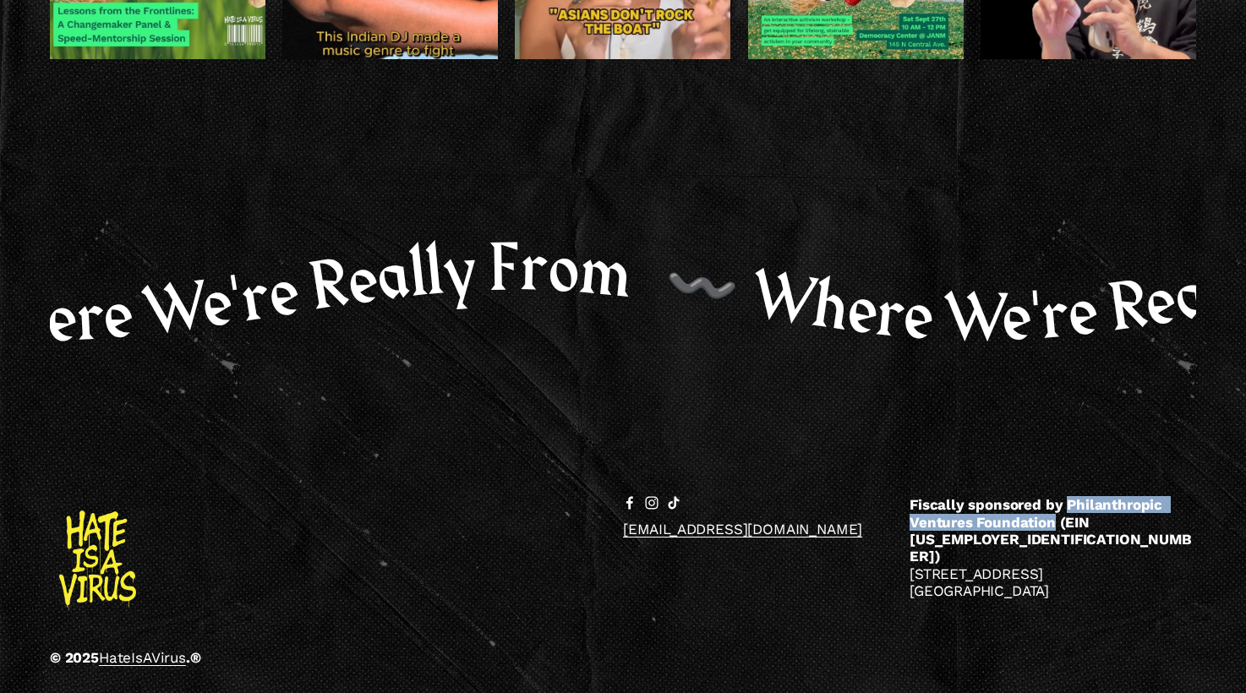
drag, startPoint x: 1066, startPoint y: 510, endPoint x: 1052, endPoint y: 531, distance: 25.6
click at [1052, 531] on strong "Fiscally sponsored by Philanthropic Ventures Foundation (EIN [US_EMPLOYER_IDENT…" at bounding box center [1051, 530] width 282 height 68
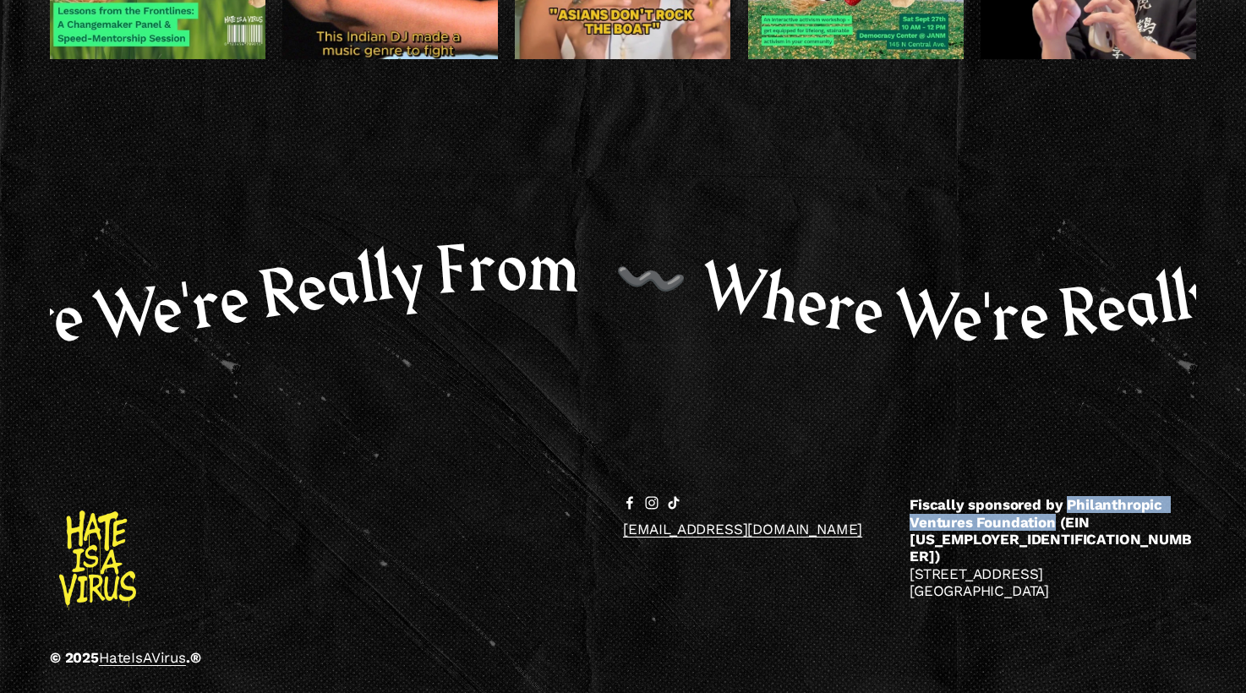
copy strong "Philanthropic Ventures Foundation"
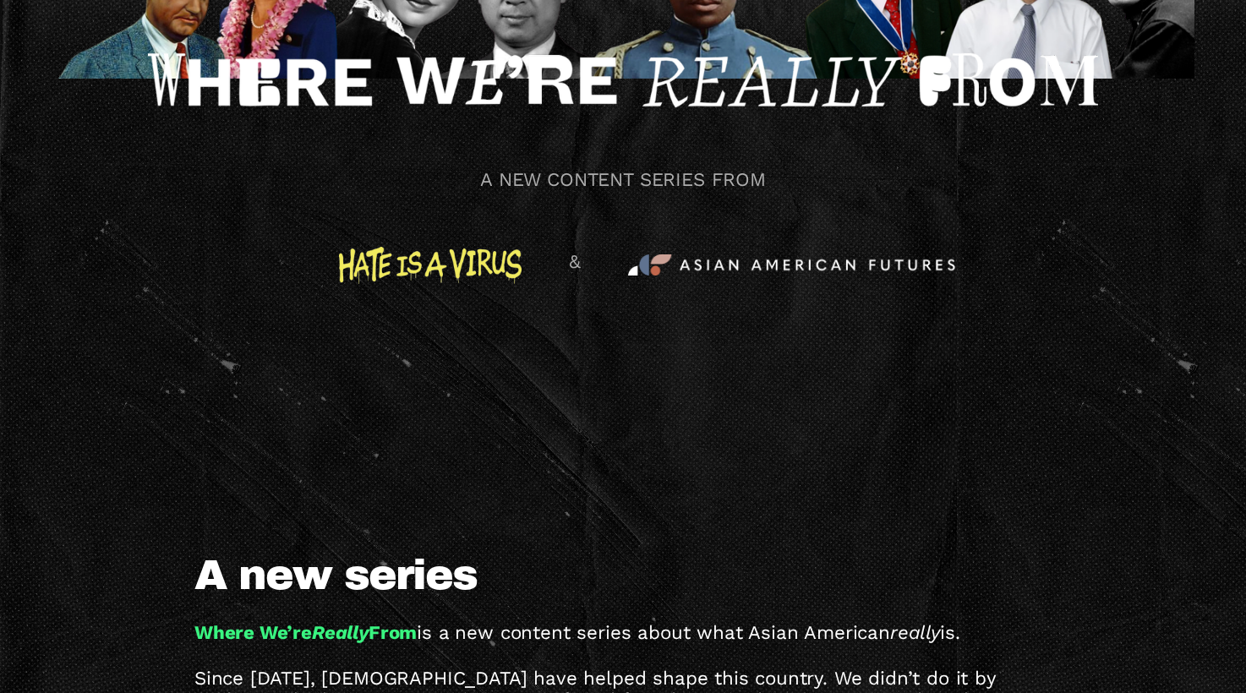
scroll to position [0, 0]
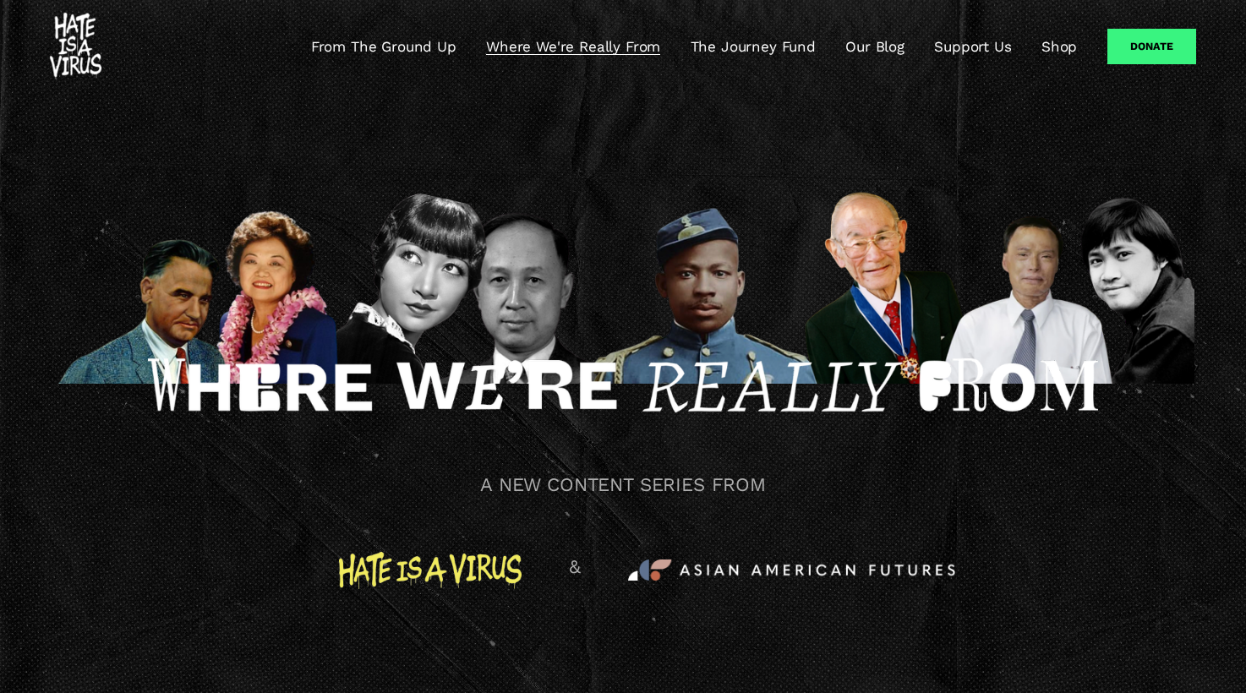
click at [758, 43] on link "The Journey Fund" at bounding box center [753, 46] width 125 height 20
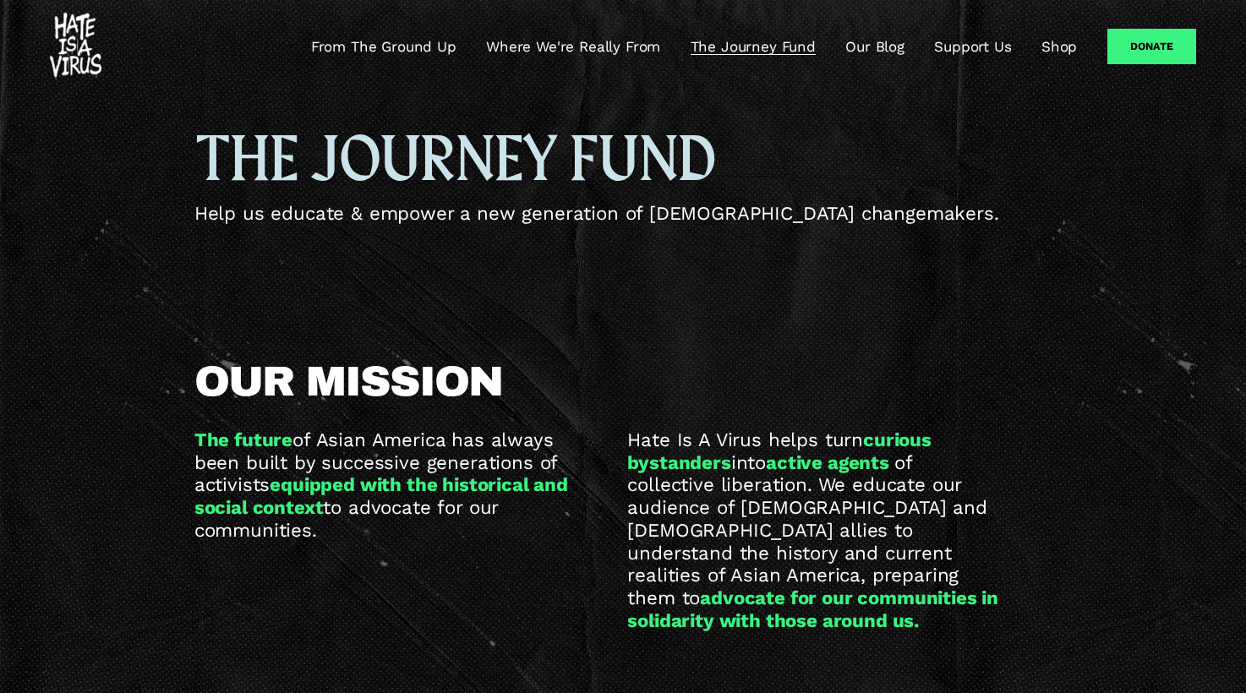
click at [340, 322] on div "OUR MISSION The future of Asian America has always been built by successive gen…" at bounding box center [623, 496] width 1246 height 436
click at [71, 352] on div "OUR MISSION The future of Asian America has always been built by successive gen…" at bounding box center [623, 496] width 1246 height 436
click at [192, 451] on div "OUR MISSION The future of Asian America has always been built by successive gen…" at bounding box center [623, 495] width 1246 height 271
click at [884, 48] on link "Our Blog" at bounding box center [874, 46] width 59 height 20
click at [898, 52] on link "Our Blog" at bounding box center [874, 46] width 59 height 20
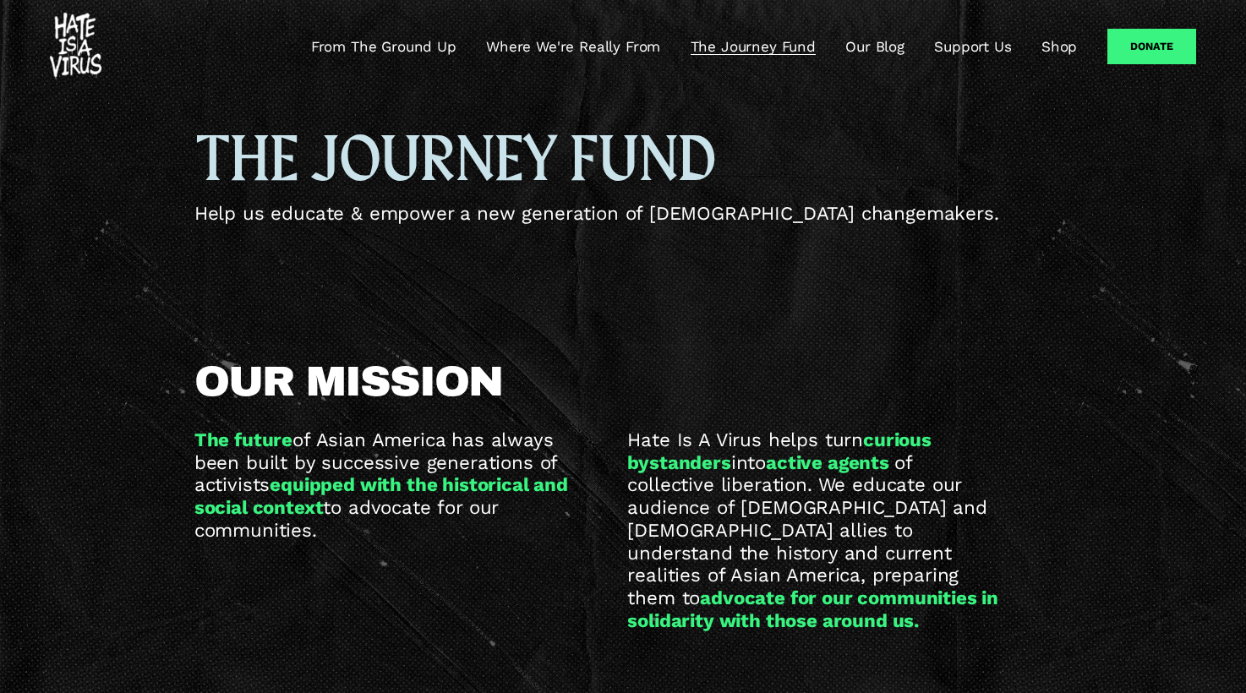
click at [991, 41] on link "Support Us" at bounding box center [972, 46] width 77 height 20
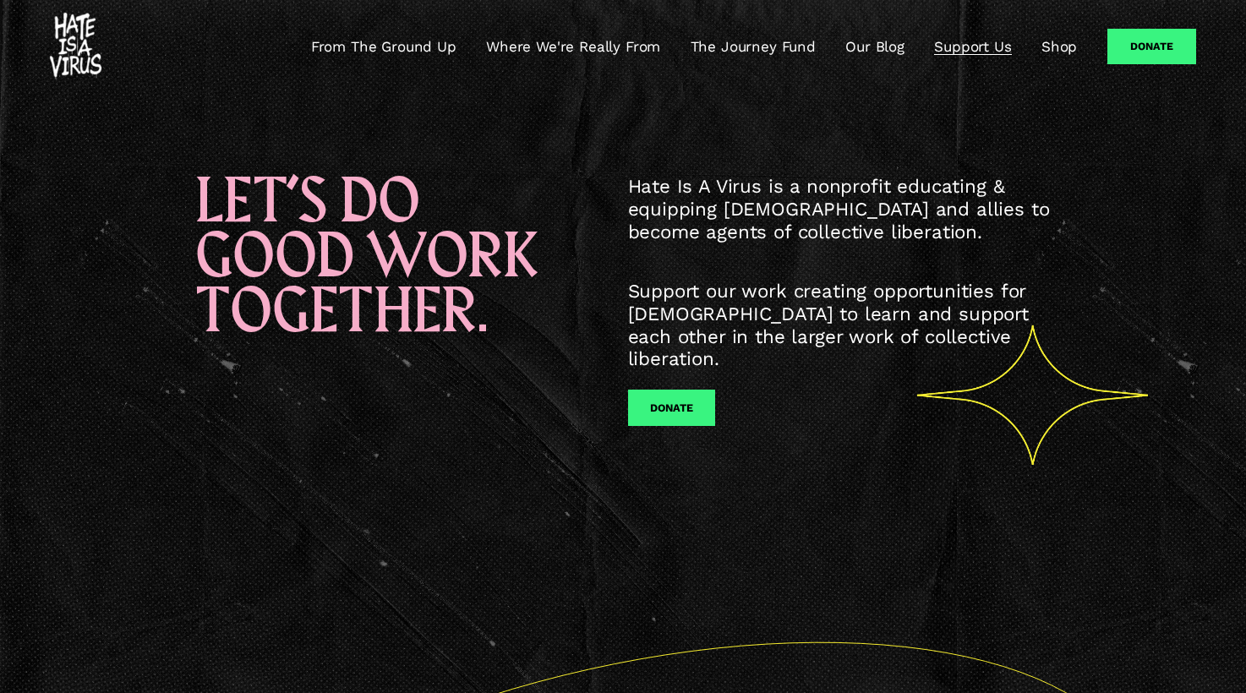
click at [1054, 43] on link "Shop" at bounding box center [1059, 46] width 36 height 20
